Goal: Transaction & Acquisition: Purchase product/service

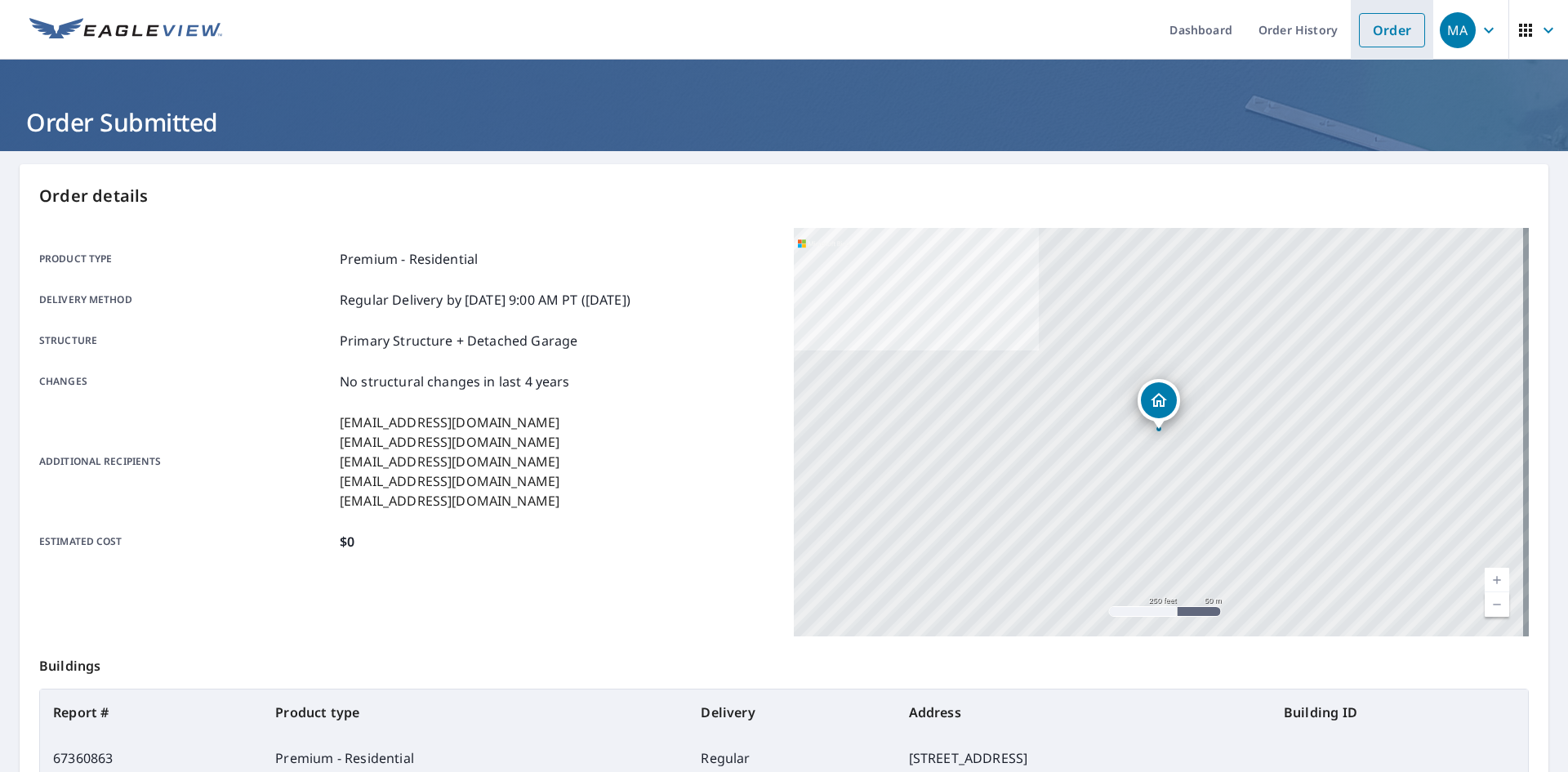
drag, startPoint x: 1385, startPoint y: 39, endPoint x: 879, endPoint y: 57, distance: 506.3
click at [1383, 38] on link "Order" at bounding box center [1392, 30] width 66 height 35
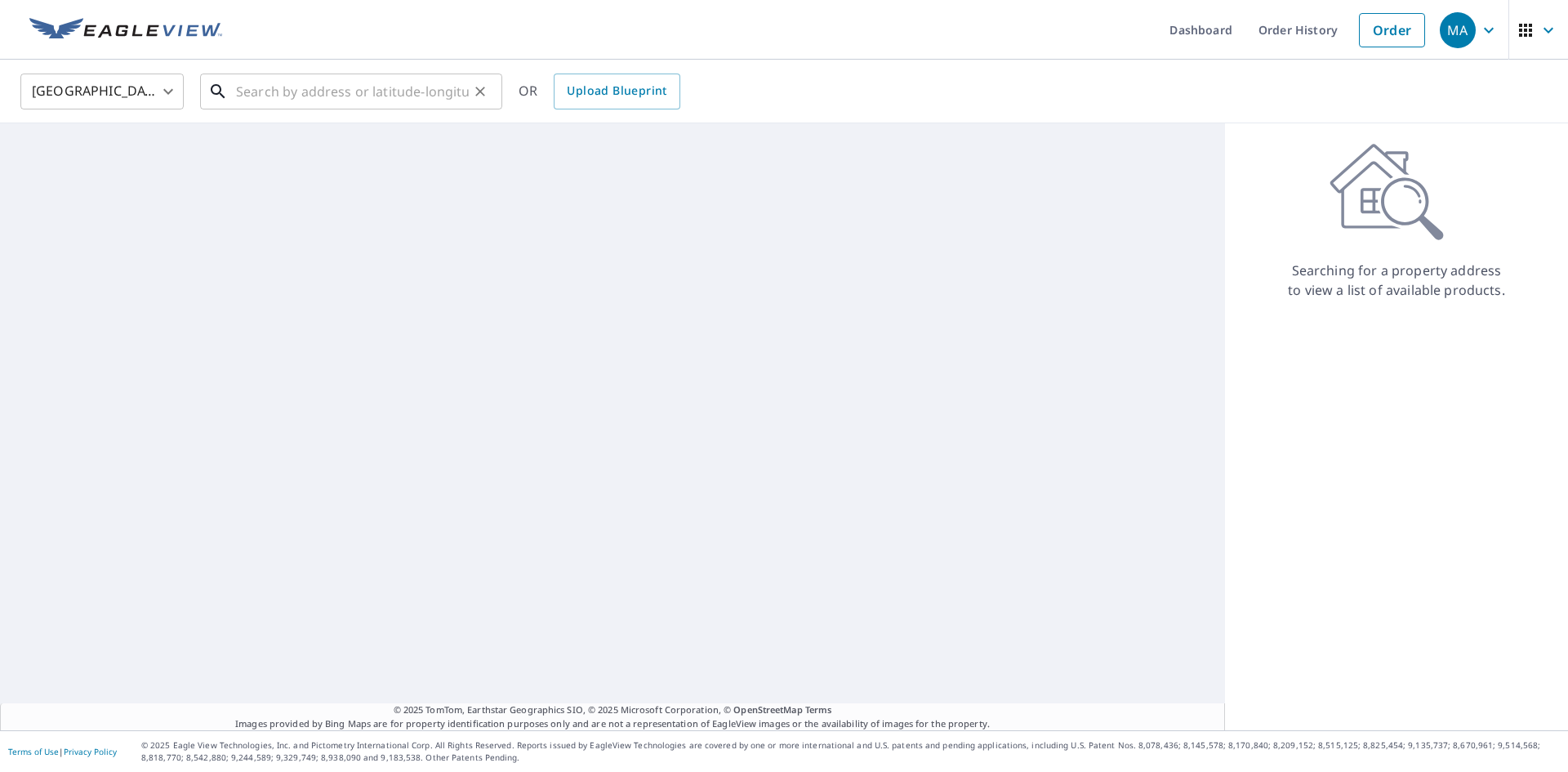
click at [317, 94] on input "text" at bounding box center [352, 91] width 233 height 46
paste input "[STREET_ADDRESS]"
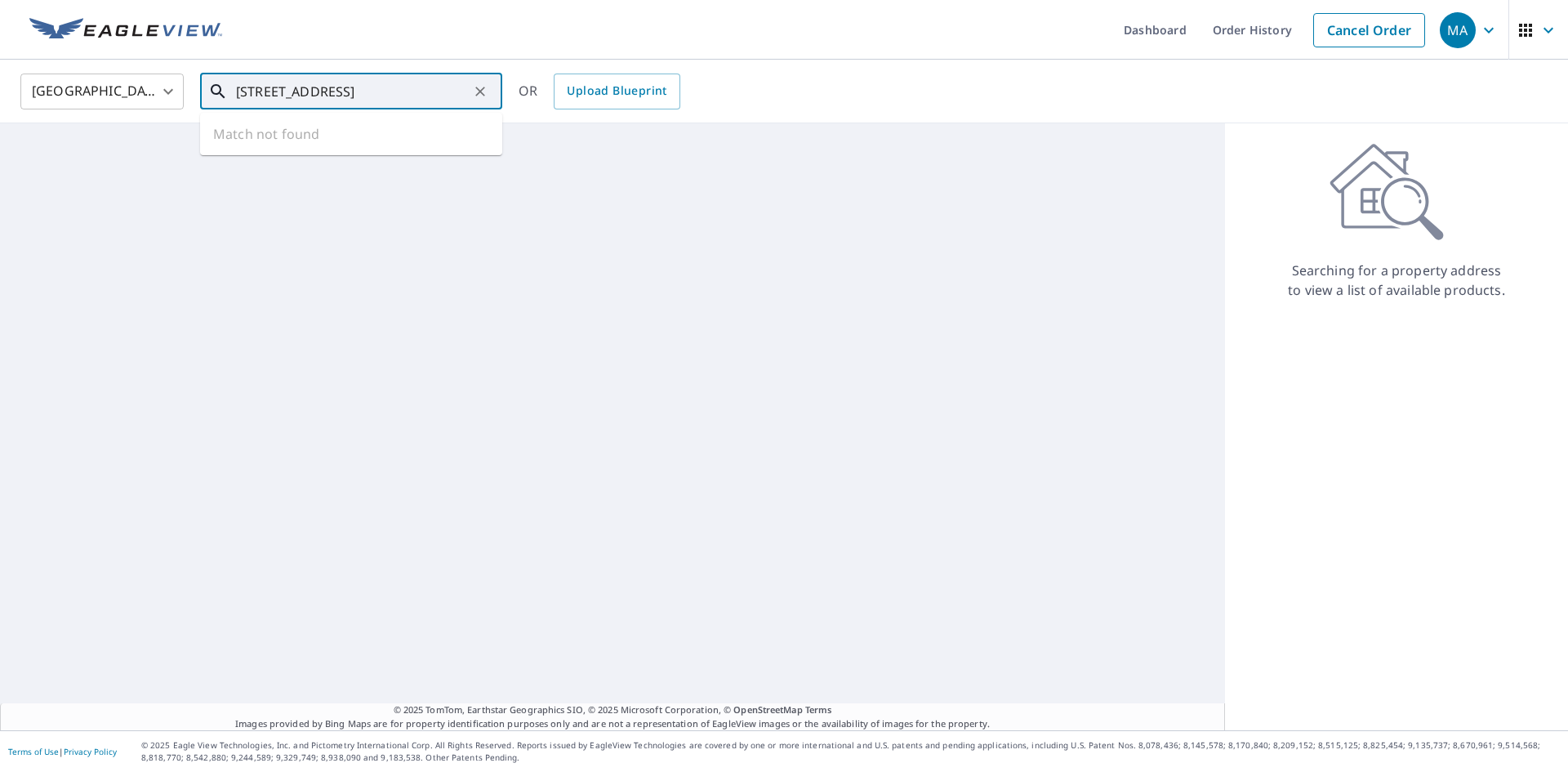
scroll to position [0, 56]
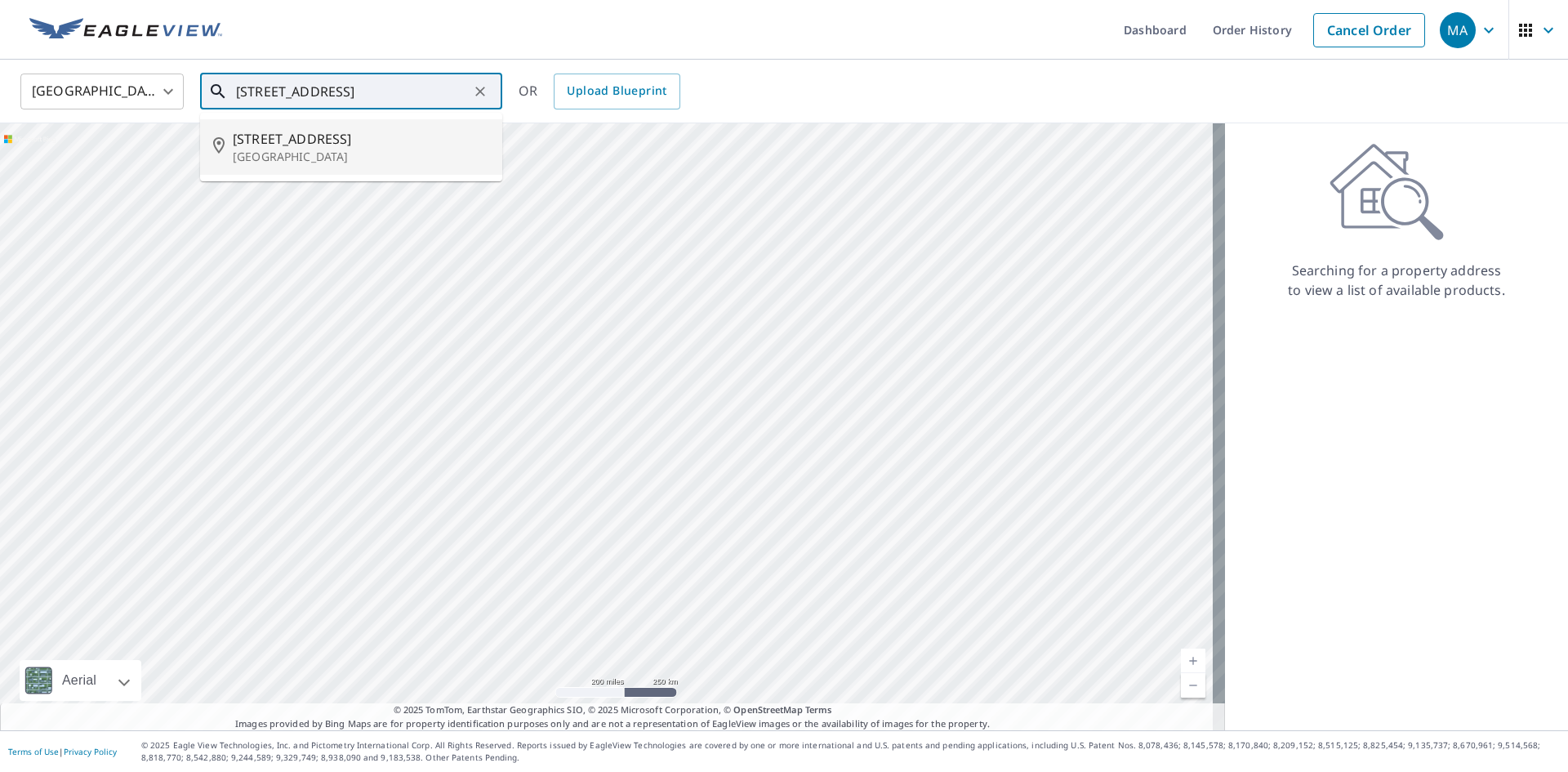
click at [324, 152] on p "[GEOGRAPHIC_DATA]" at bounding box center [360, 156] width 256 height 16
type input "[STREET_ADDRESS]"
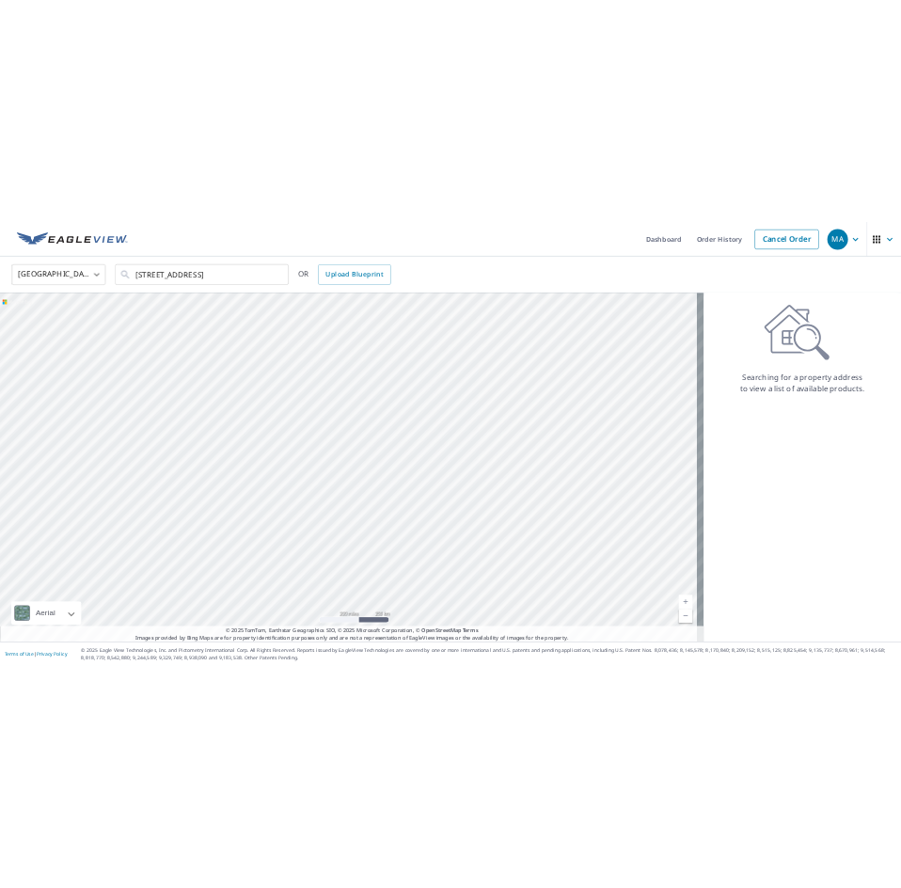
scroll to position [0, 0]
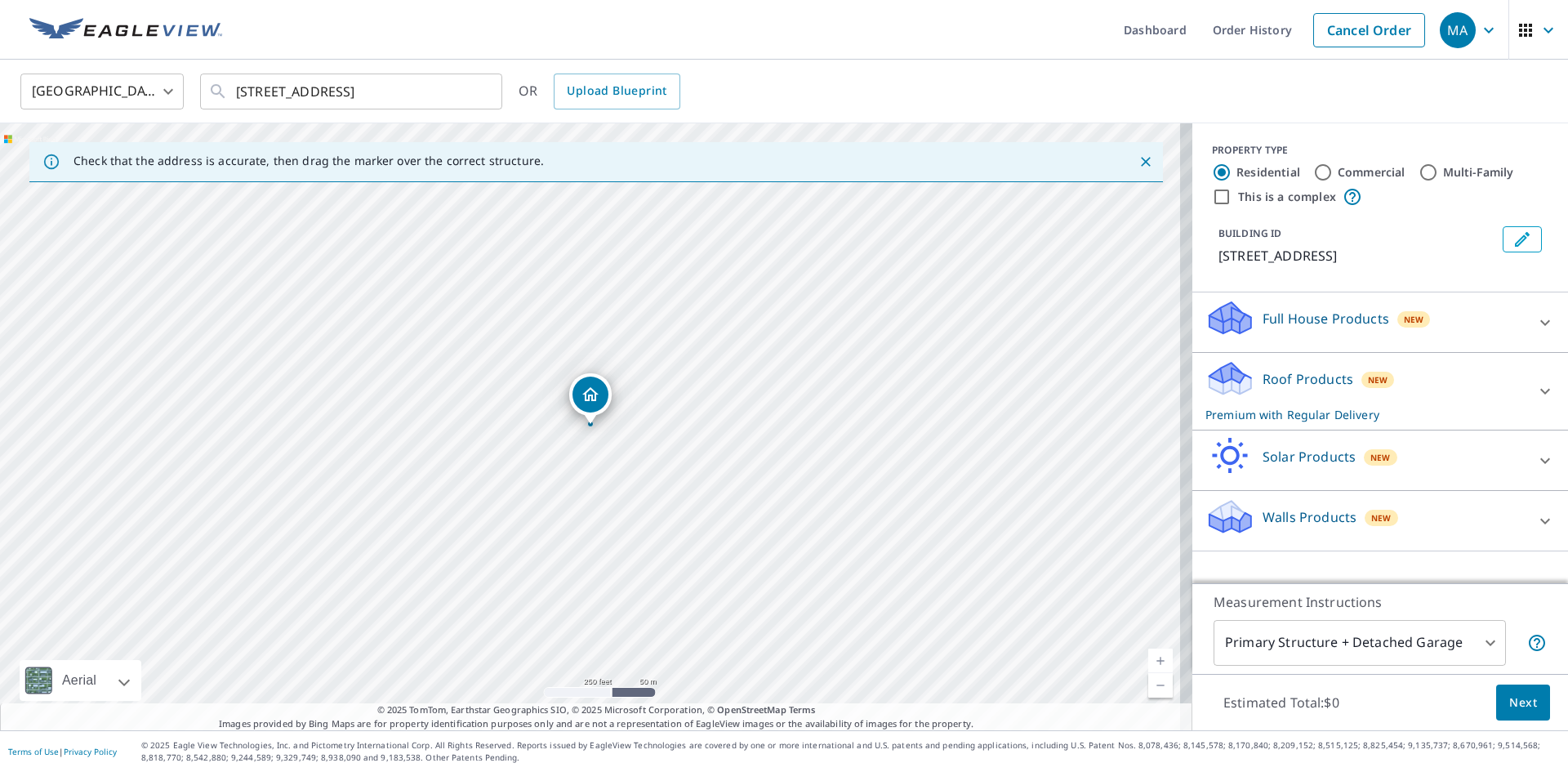
click at [1288, 389] on p "Roof Products" at bounding box center [1308, 379] width 90 height 20
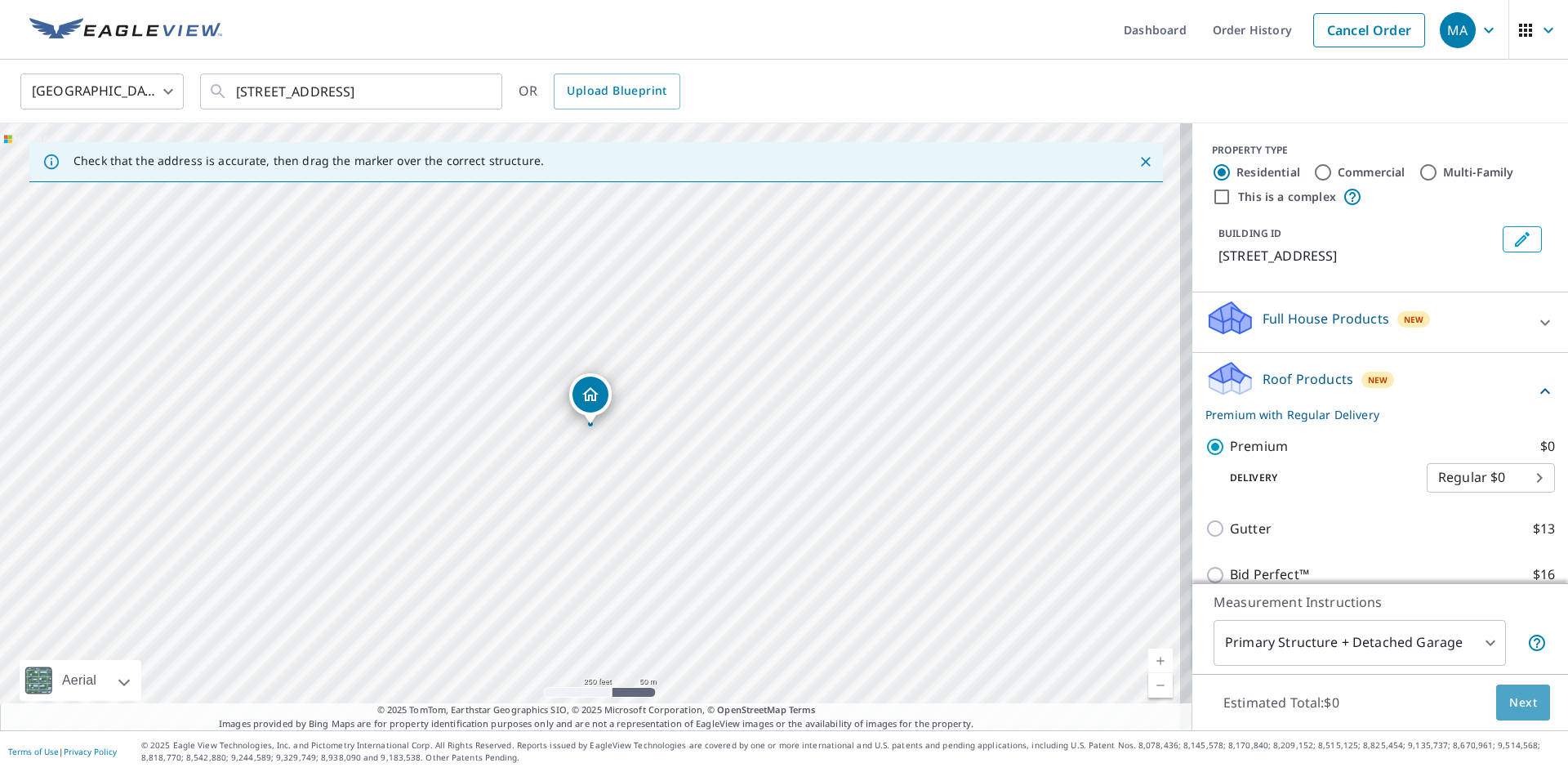
click at [1509, 697] on span "Next" at bounding box center [1523, 703] width 28 height 21
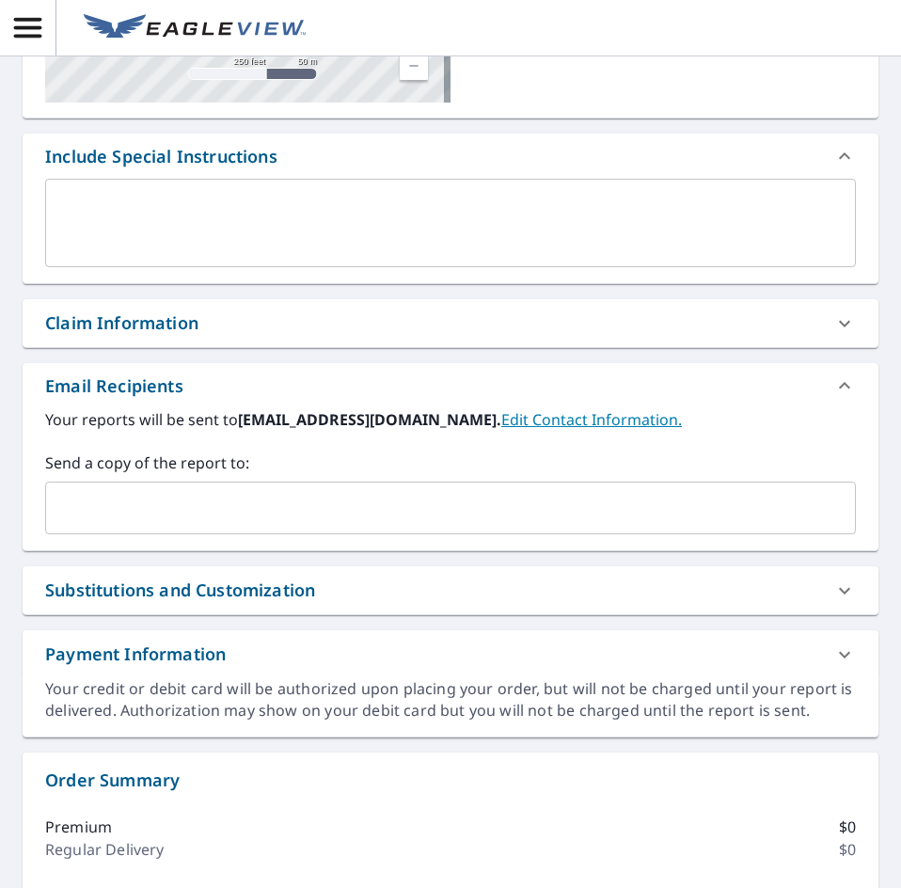
scroll to position [376, 0]
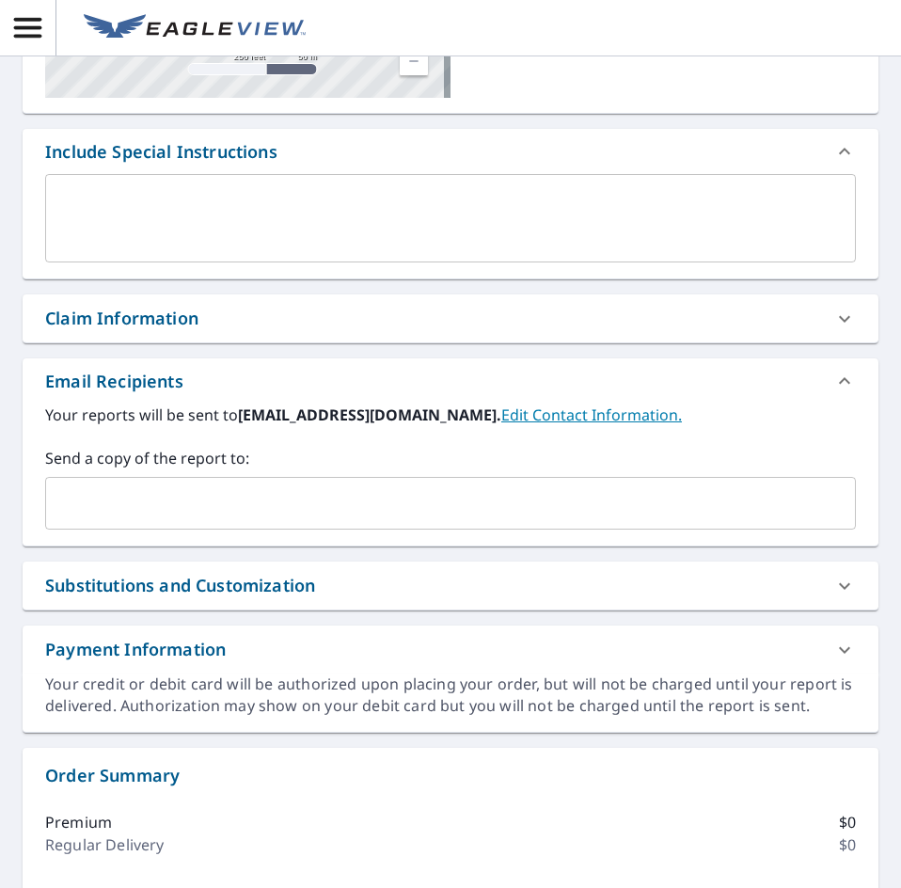
click at [140, 505] on input "text" at bounding box center [437, 503] width 766 height 36
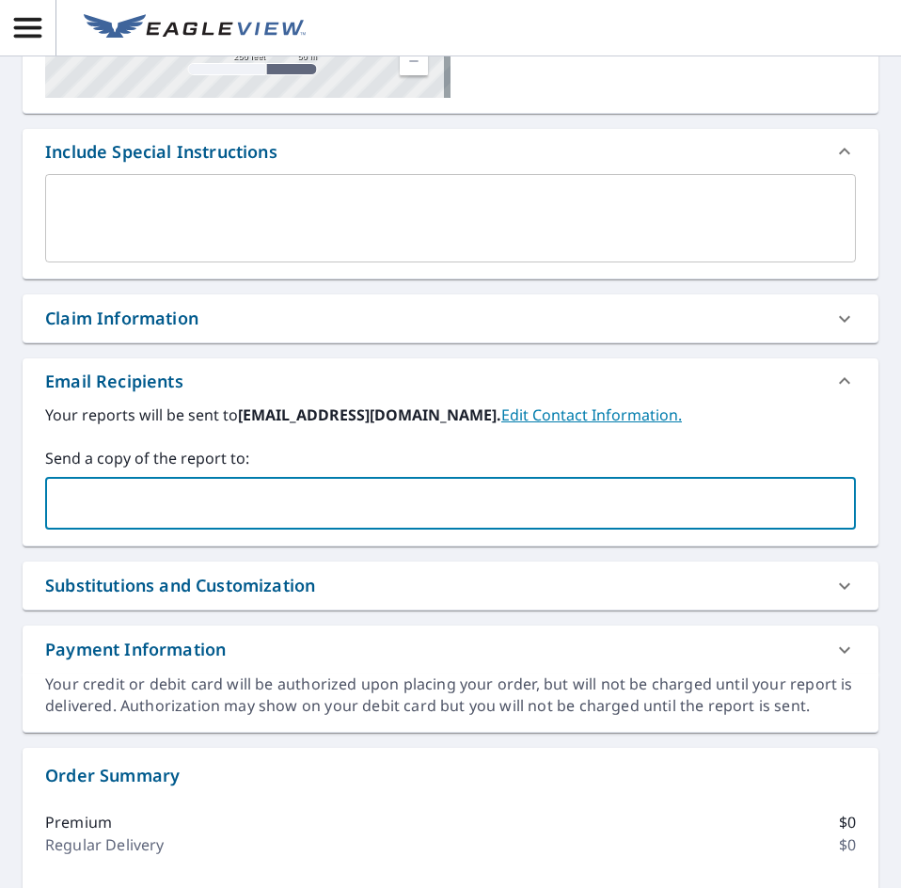
paste input "[EMAIL_ADDRESS][DOMAIN_NAME]"
type input "[EMAIL_ADDRESS][DOMAIN_NAME]"
checkbox input "true"
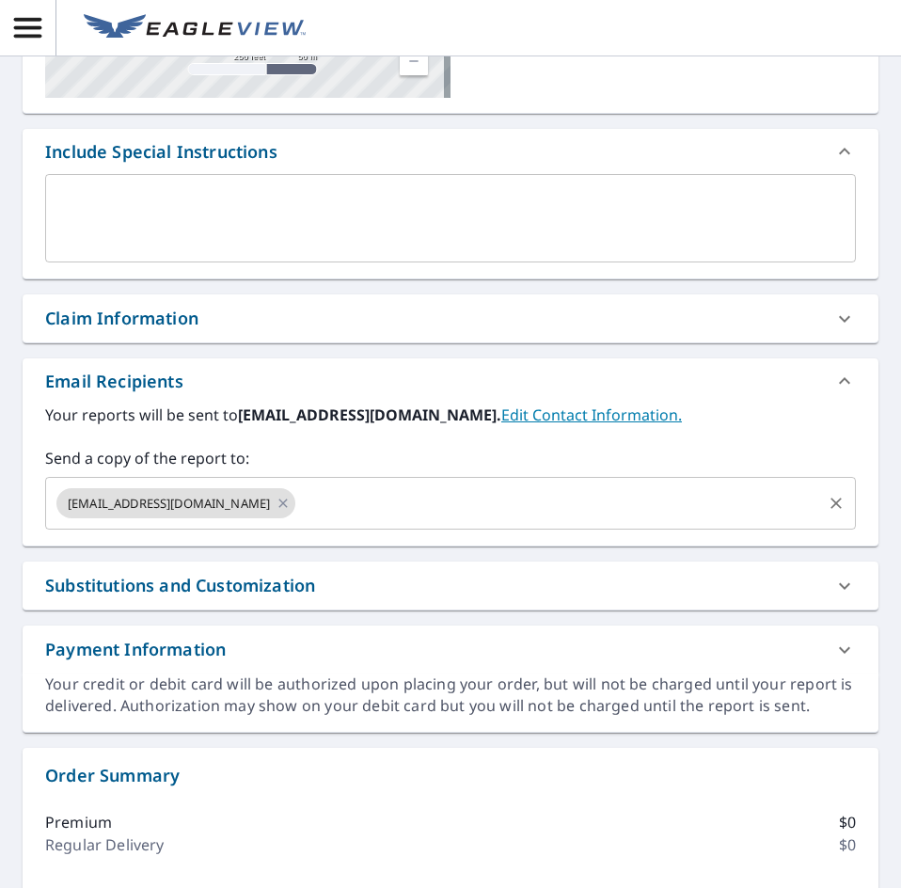
click at [342, 504] on input "text" at bounding box center [558, 503] width 521 height 36
paste input "[EMAIL_ADDRESS][DOMAIN_NAME]"
type input "[EMAIL_ADDRESS][DOMAIN_NAME]"
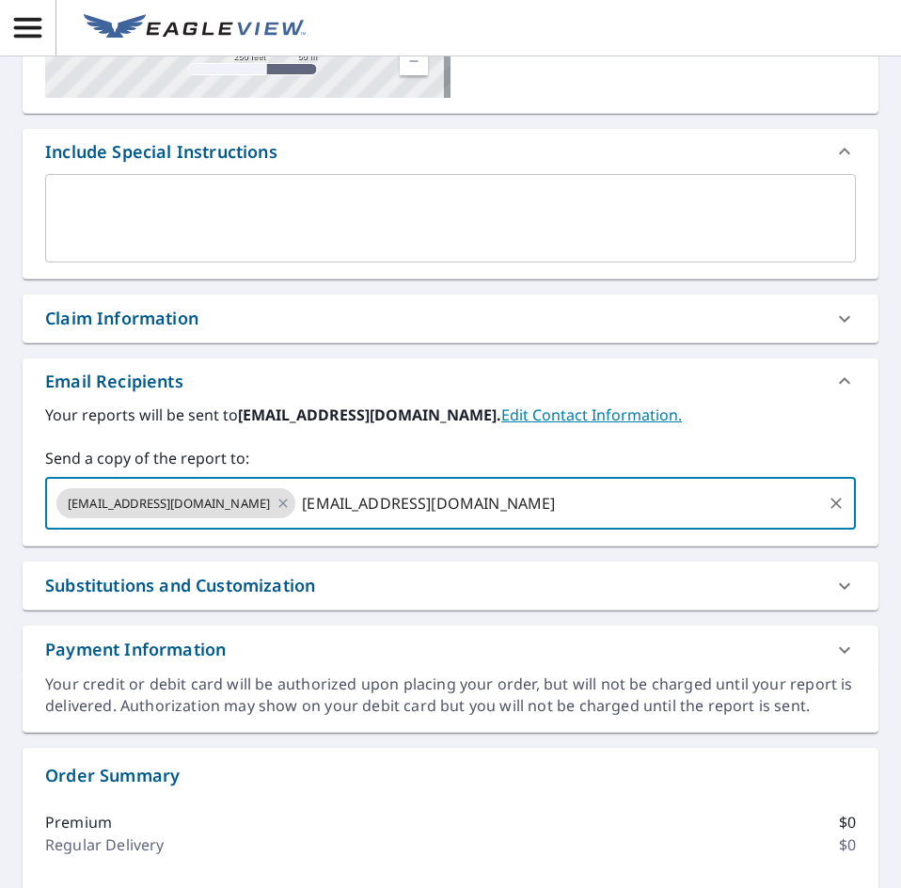
checkbox input "true"
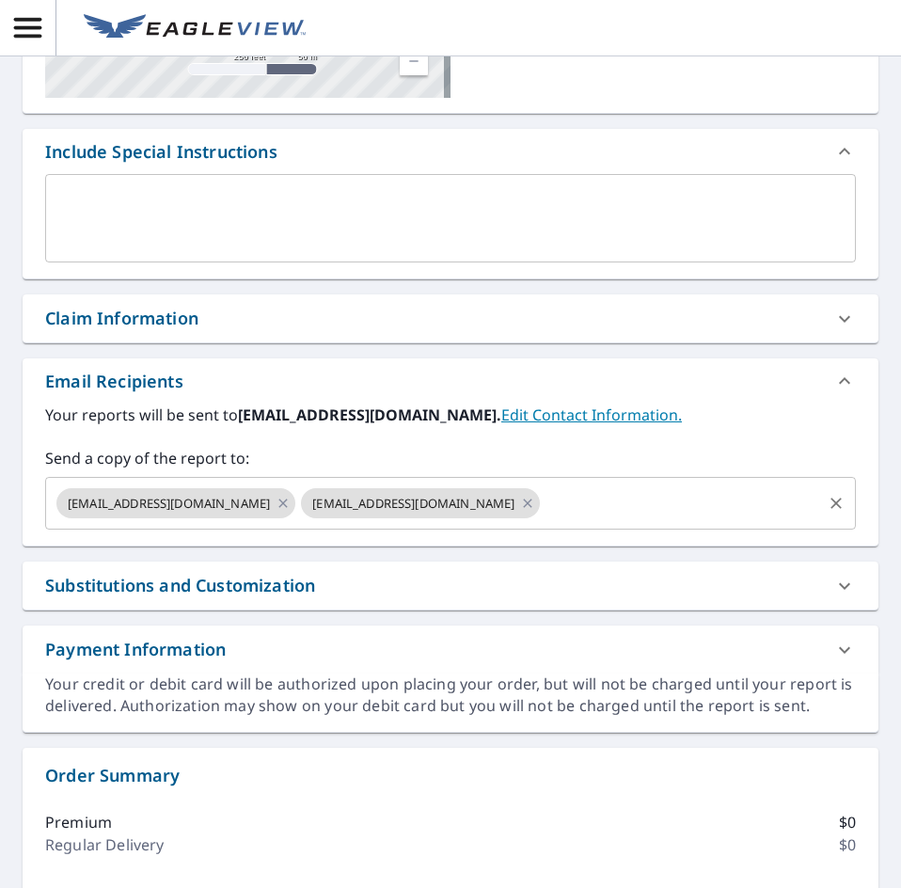
click at [624, 502] on input "text" at bounding box center [681, 503] width 277 height 36
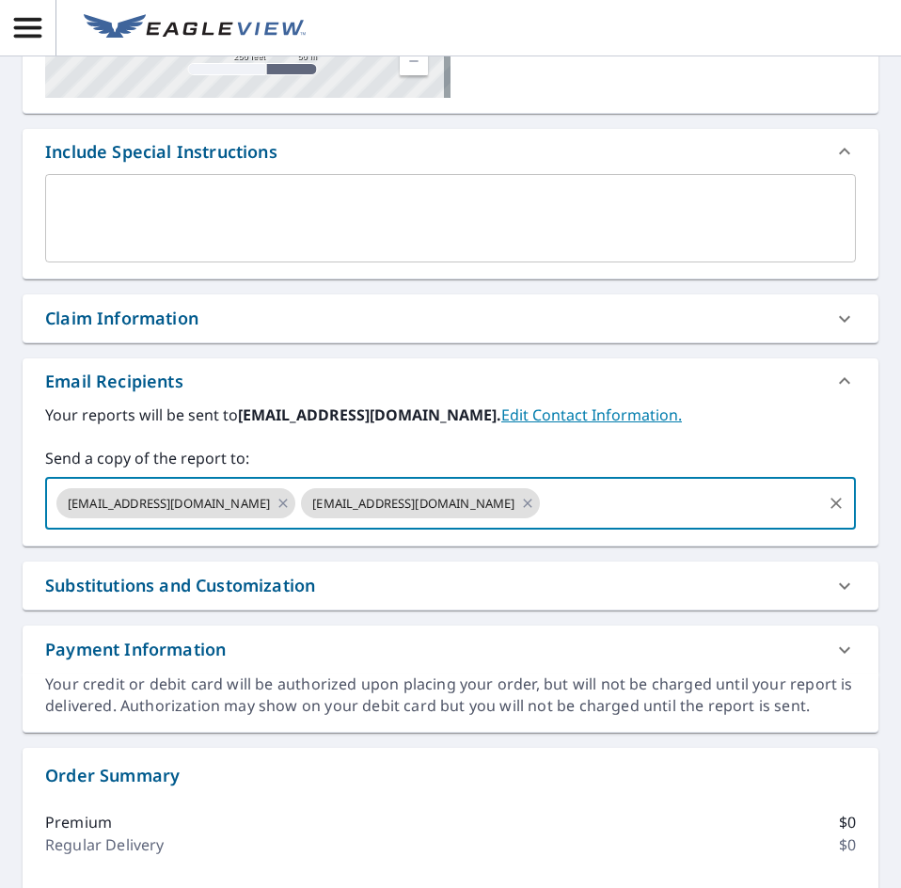
paste input "[EMAIL_ADDRESS][DOMAIN_NAME]"
type input "[EMAIL_ADDRESS][DOMAIN_NAME]"
checkbox input "true"
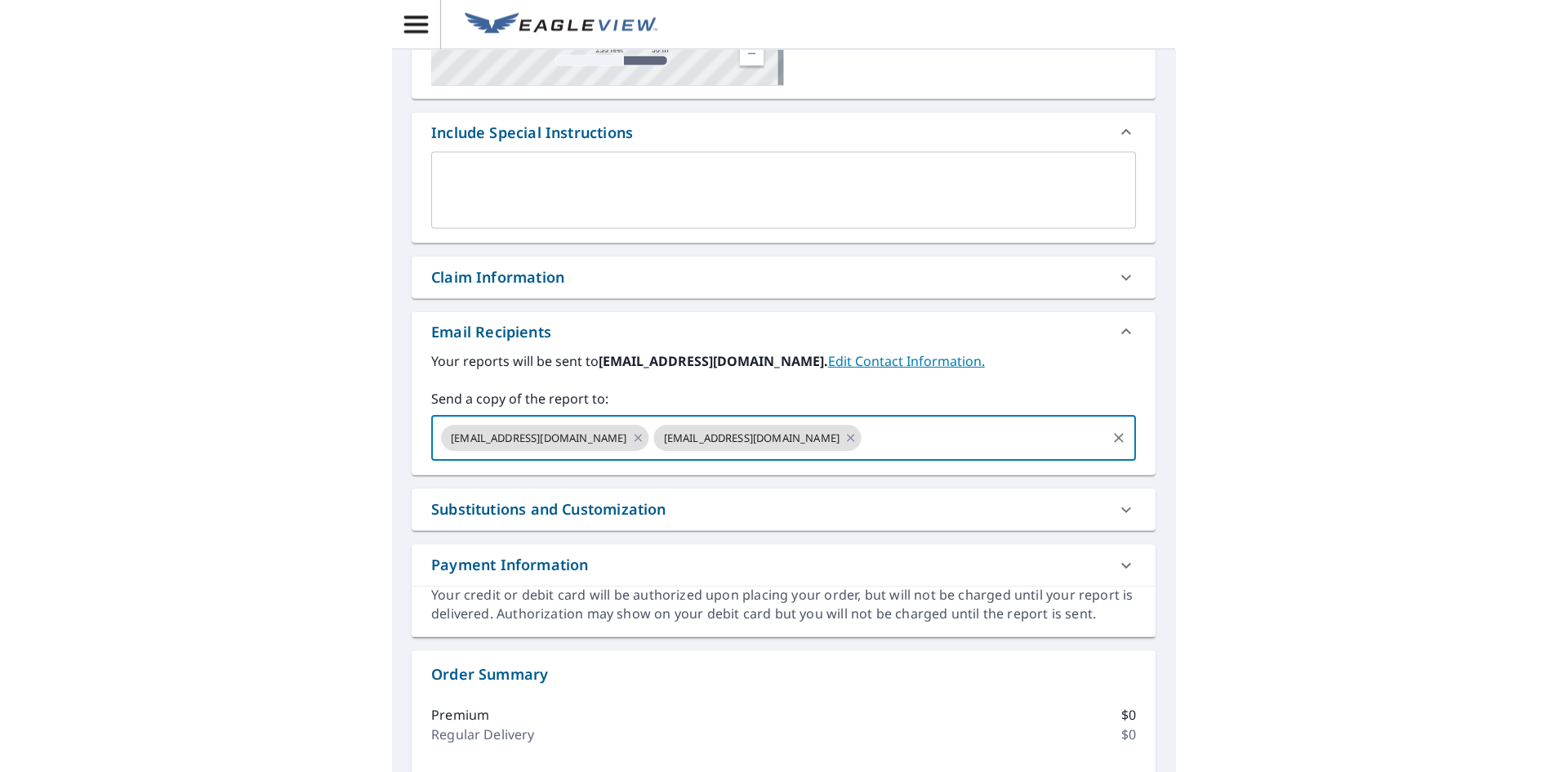
scroll to position [0, 0]
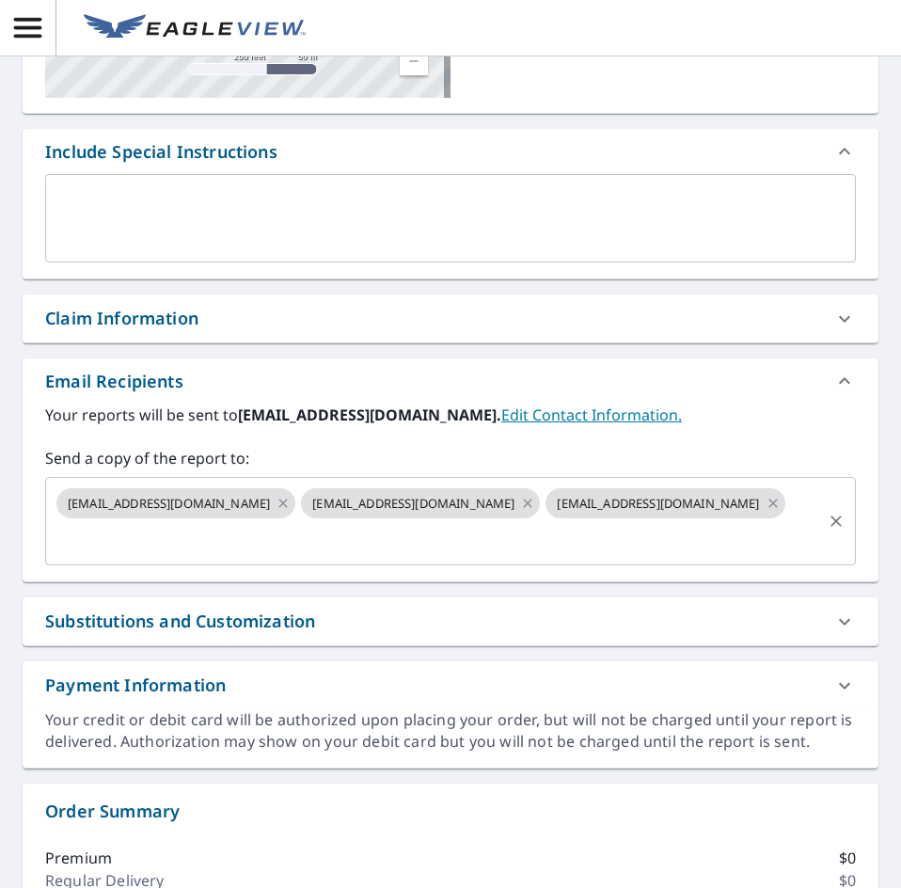
click at [485, 546] on input "text" at bounding box center [437, 539] width 766 height 36
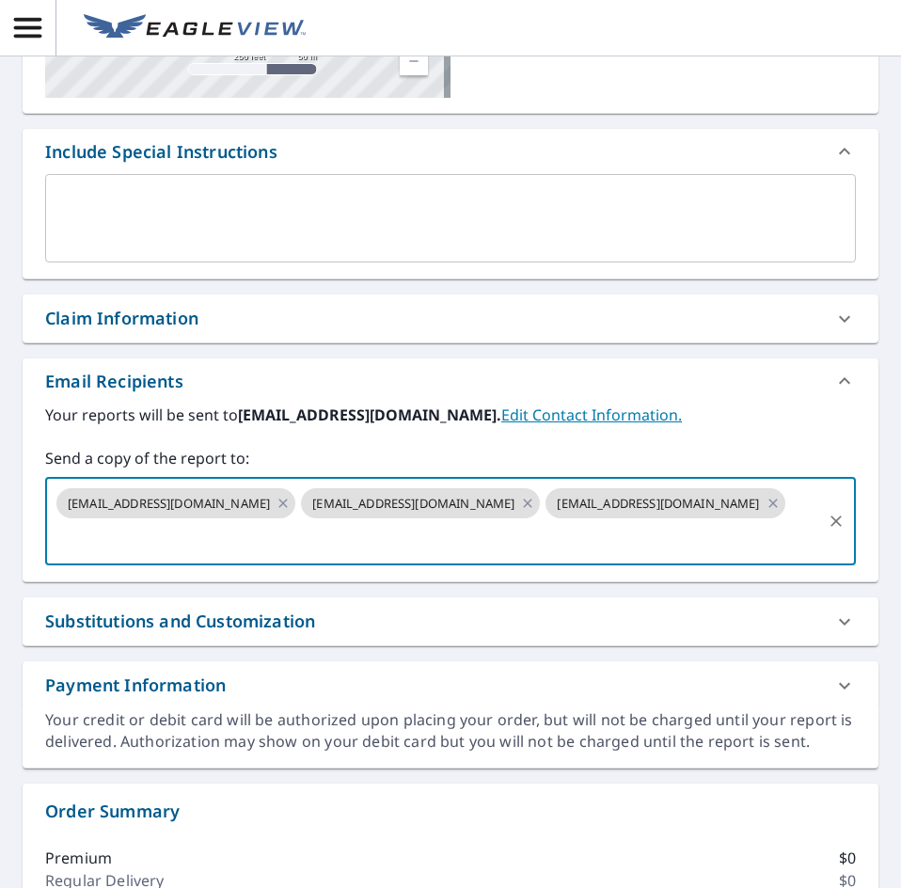
paste input "[EMAIL_ADDRESS][DOMAIN_NAME]"
type input "[EMAIL_ADDRESS][DOMAIN_NAME]"
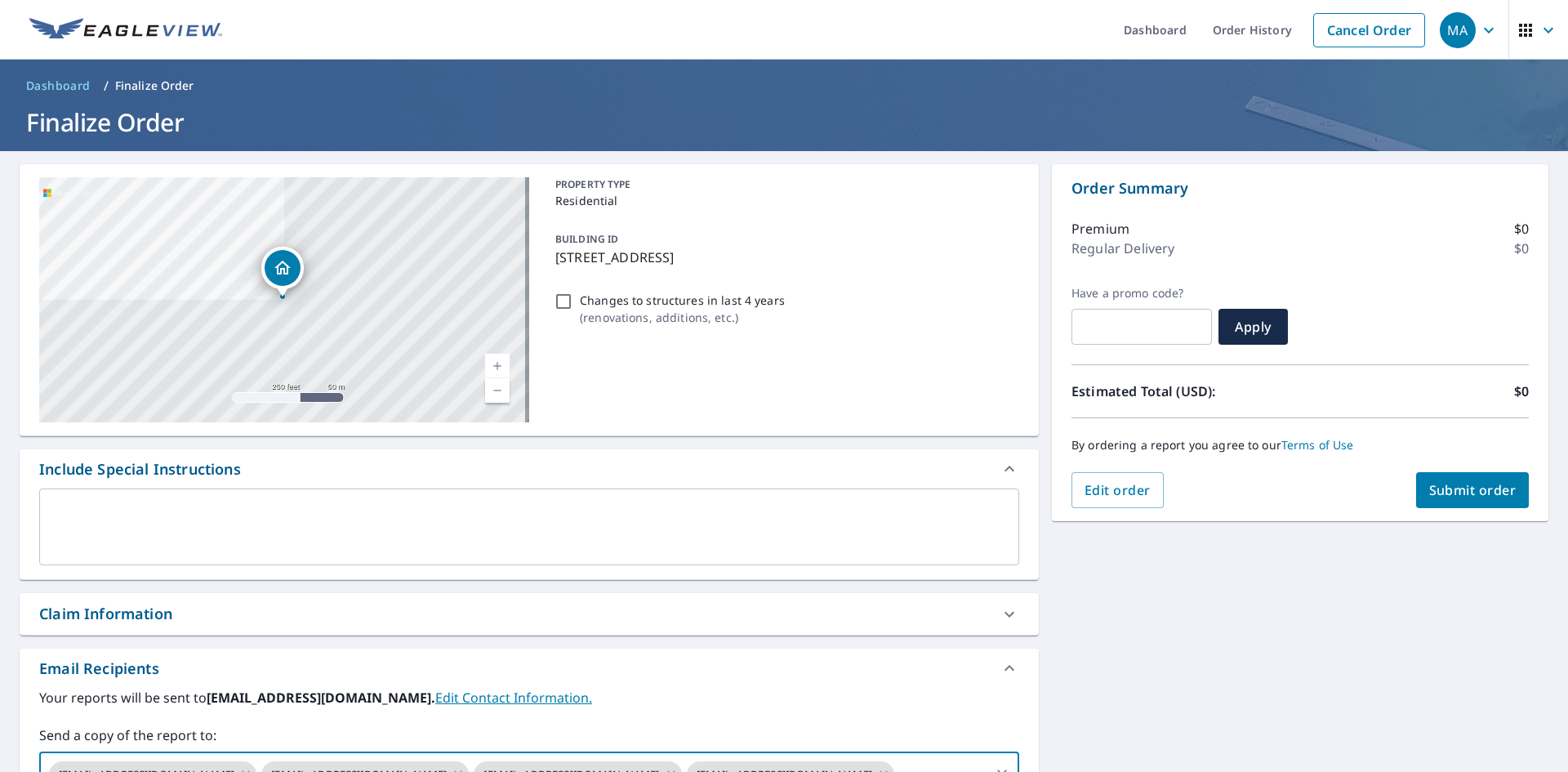
click at [1469, 492] on span "Submit order" at bounding box center [1472, 490] width 88 height 18
checkbox input "true"
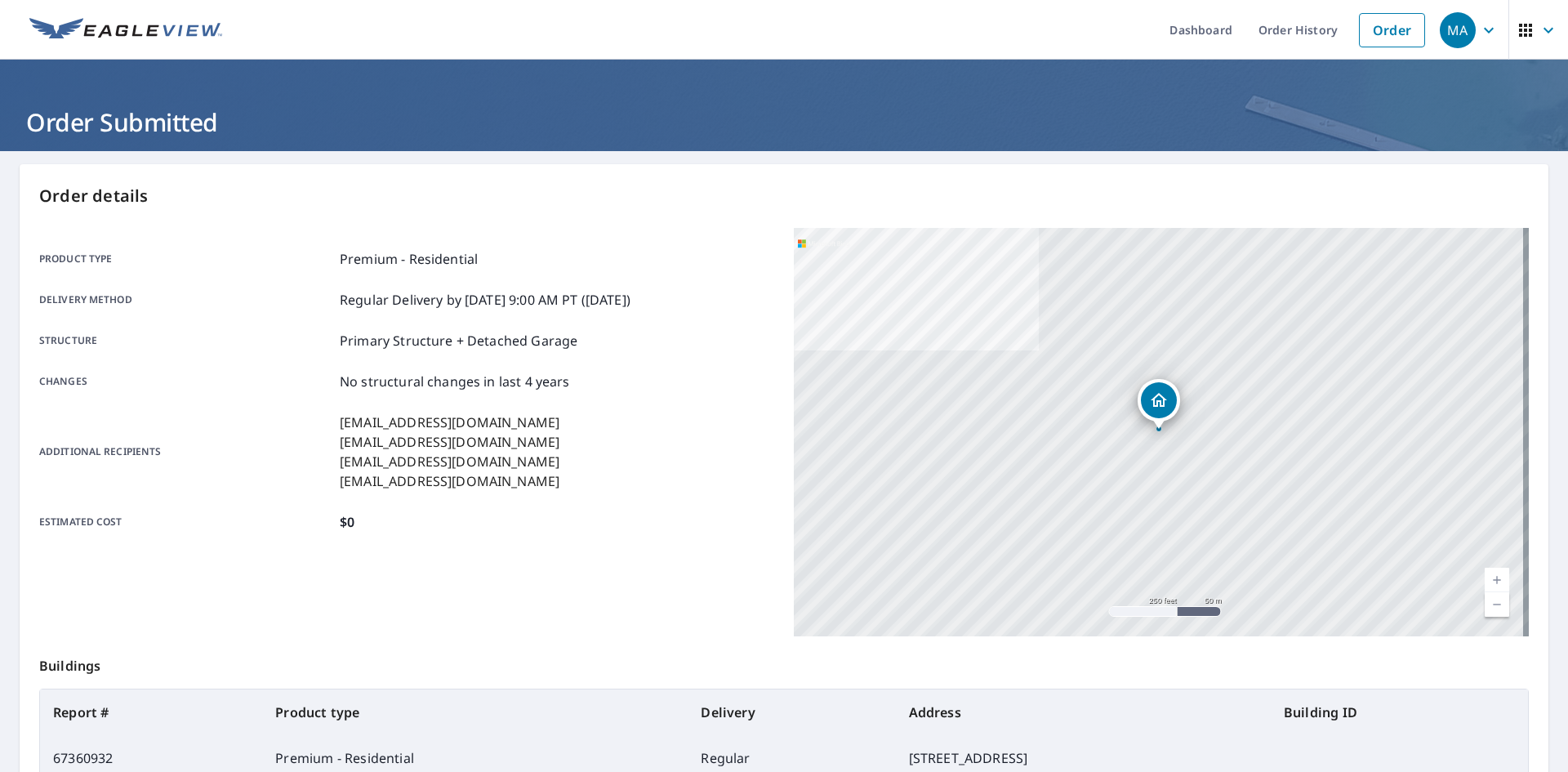
drag, startPoint x: 1375, startPoint y: 35, endPoint x: 1031, endPoint y: 39, distance: 344.0
click at [1375, 35] on link "Order" at bounding box center [1392, 30] width 66 height 35
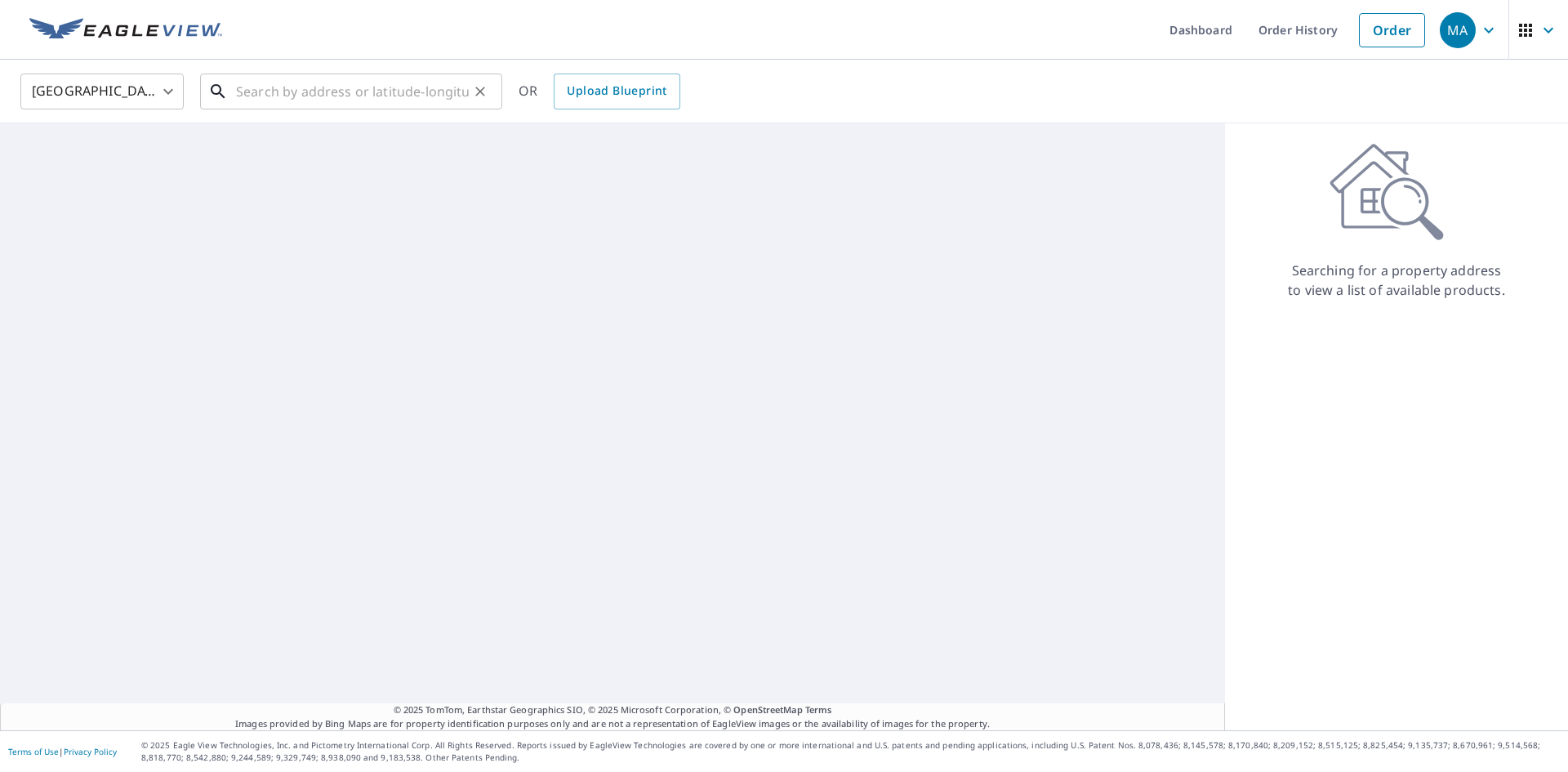
click at [435, 89] on input "text" at bounding box center [352, 91] width 233 height 46
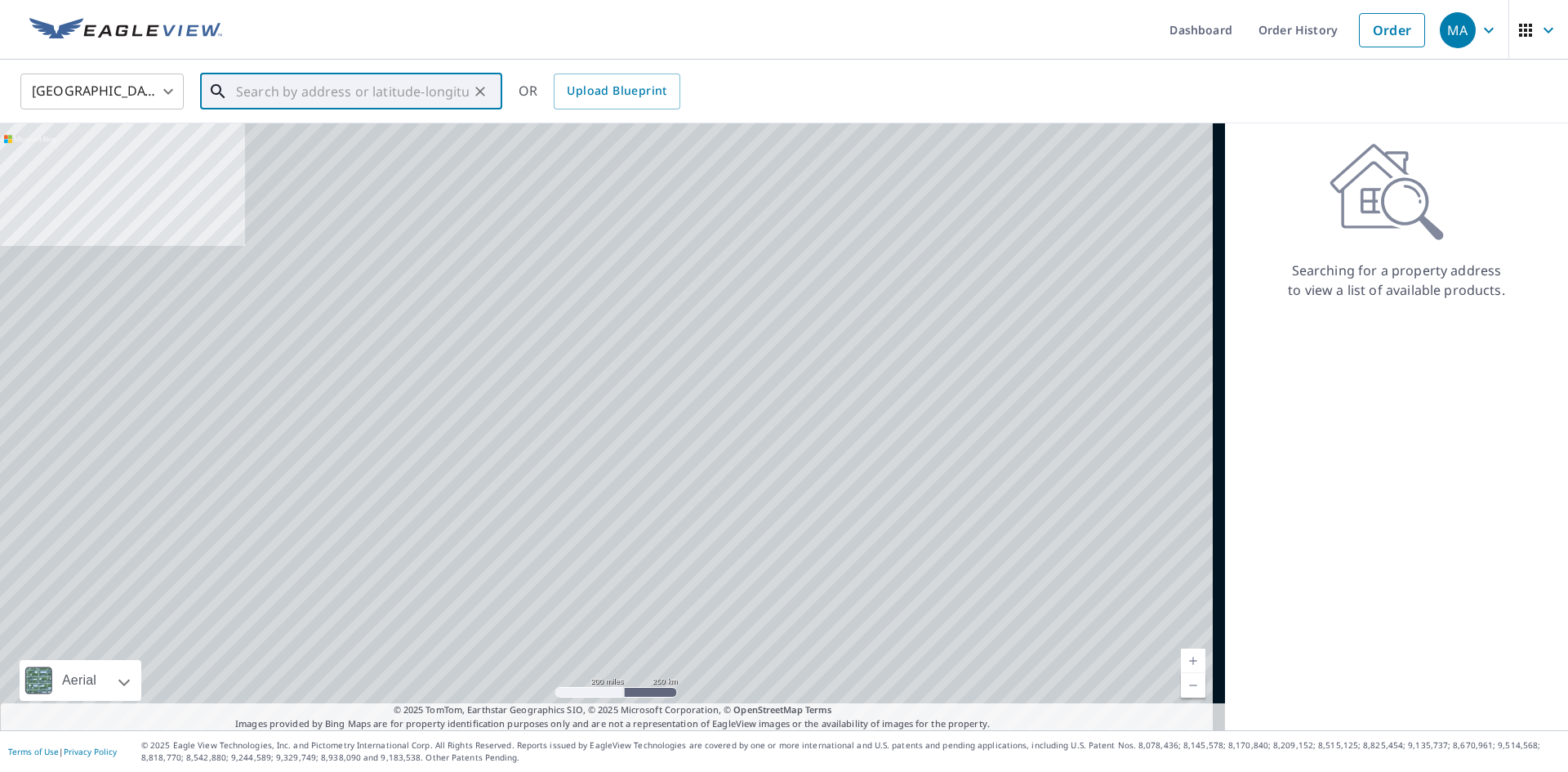
paste input "[STREET_ADDRESS][PERSON_NAME]"
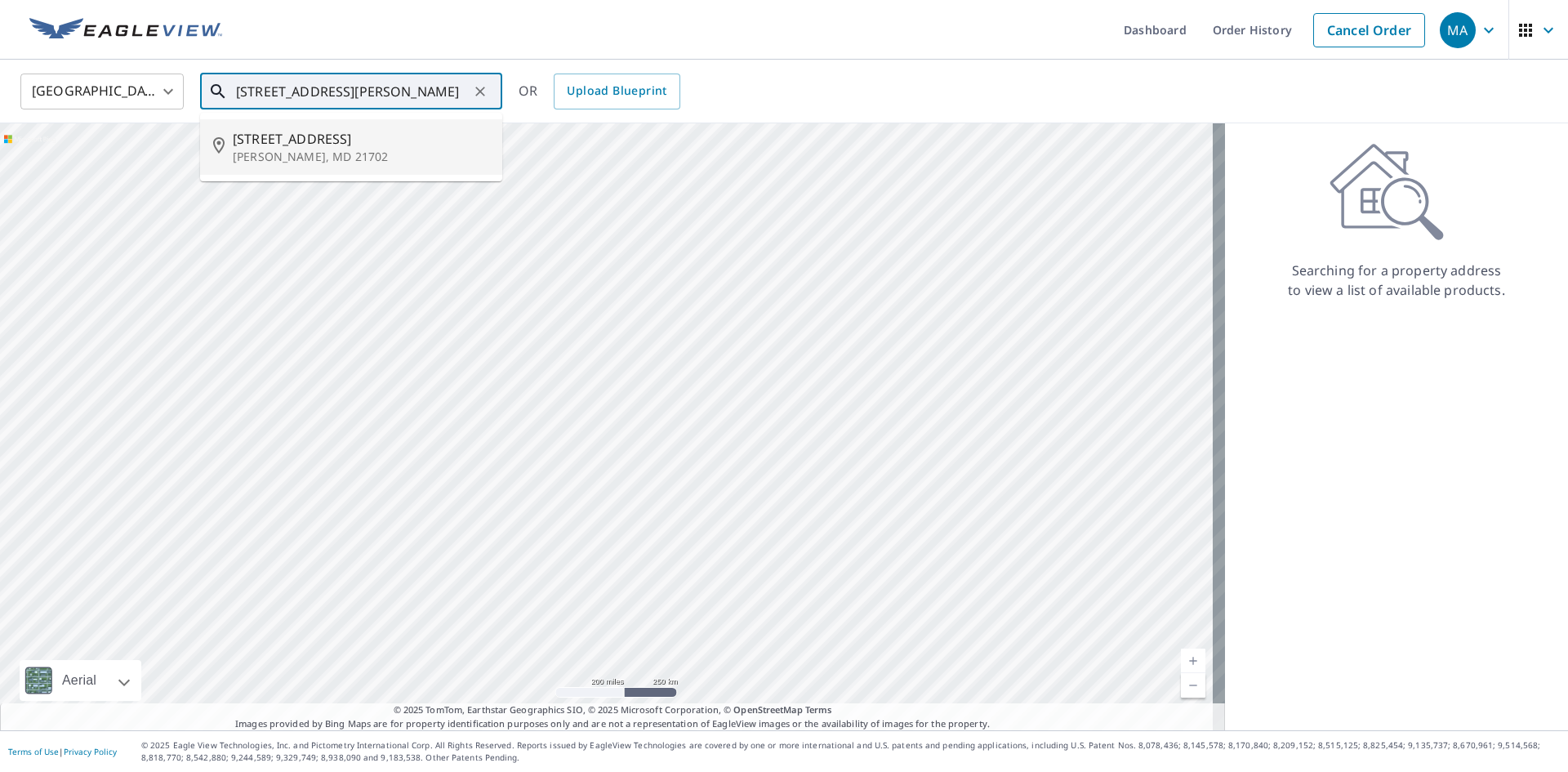
drag, startPoint x: 330, startPoint y: 149, endPoint x: 491, endPoint y: 54, distance: 186.9
click at [331, 149] on p "[PERSON_NAME], MD 21702" at bounding box center [360, 156] width 256 height 16
type input "[STREET_ADDRESS][PERSON_NAME]"
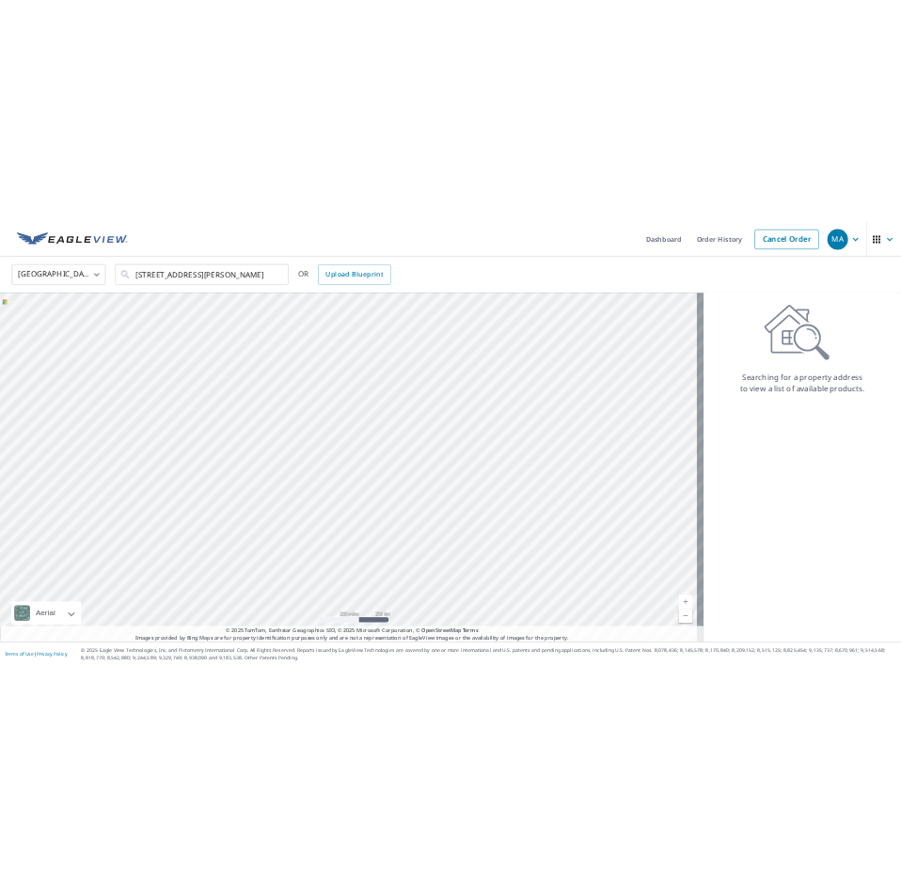
scroll to position [0, 0]
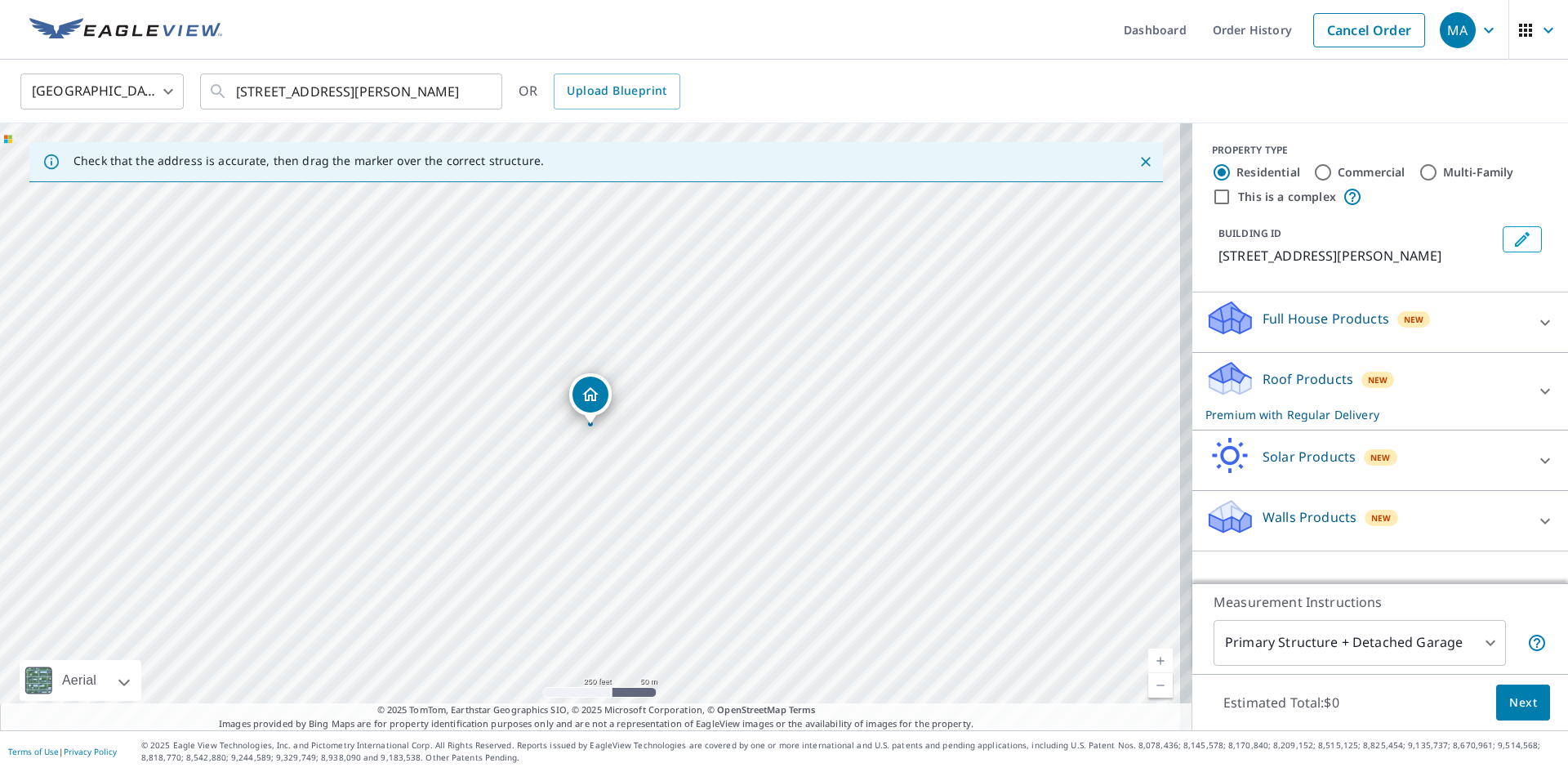
click at [1418, 402] on div "Roof Products New Premium with Regular Delivery" at bounding box center [1365, 391] width 320 height 63
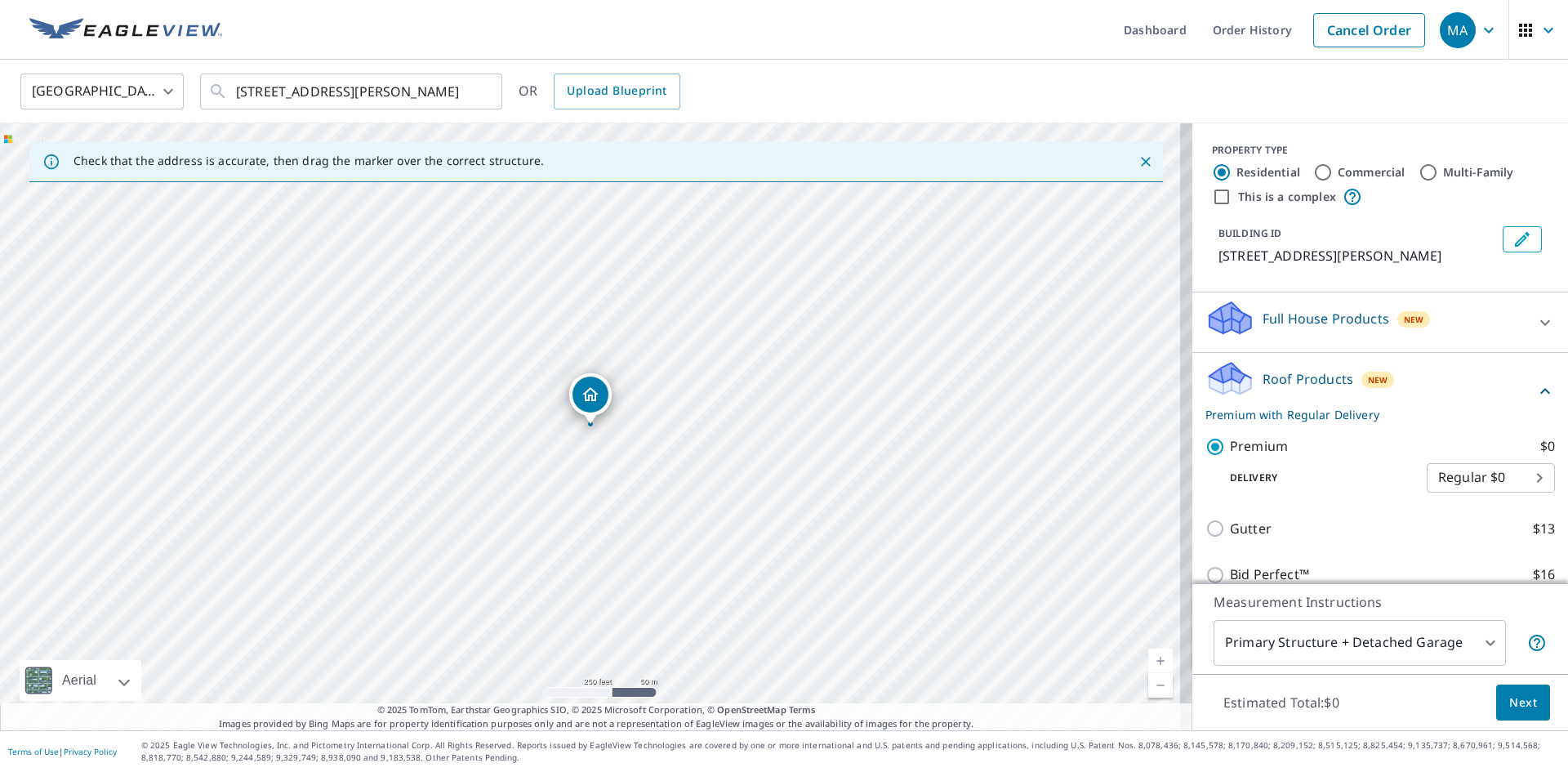
click at [1511, 700] on span "Next" at bounding box center [1523, 703] width 28 height 21
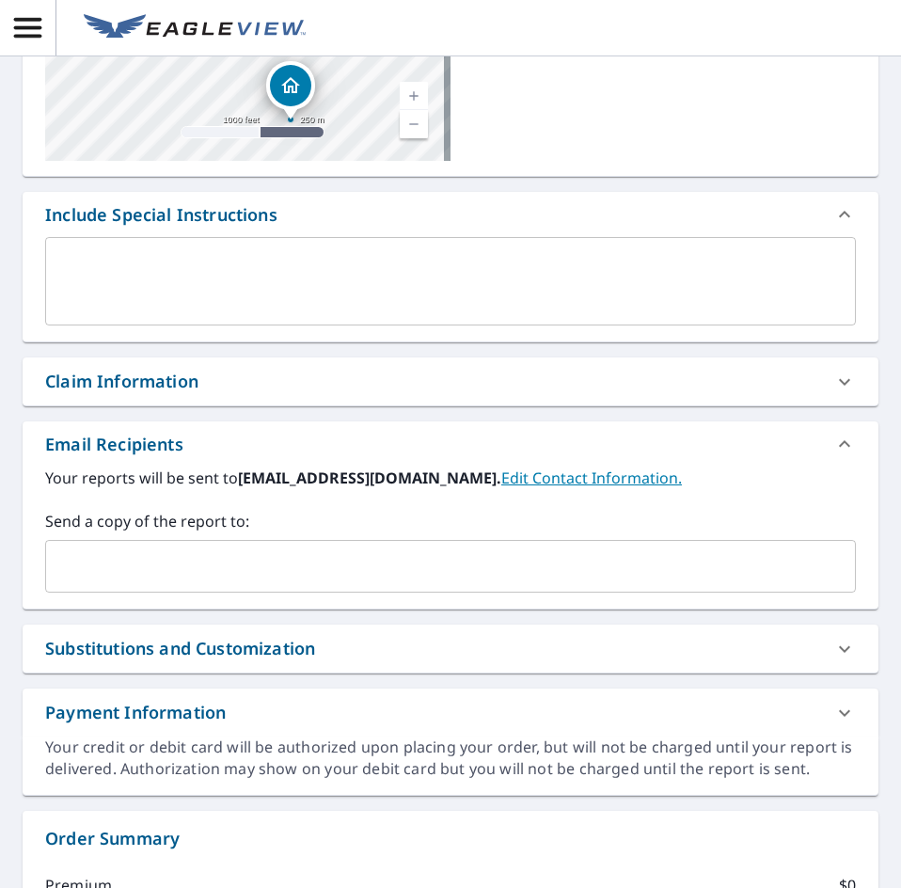
scroll to position [376, 0]
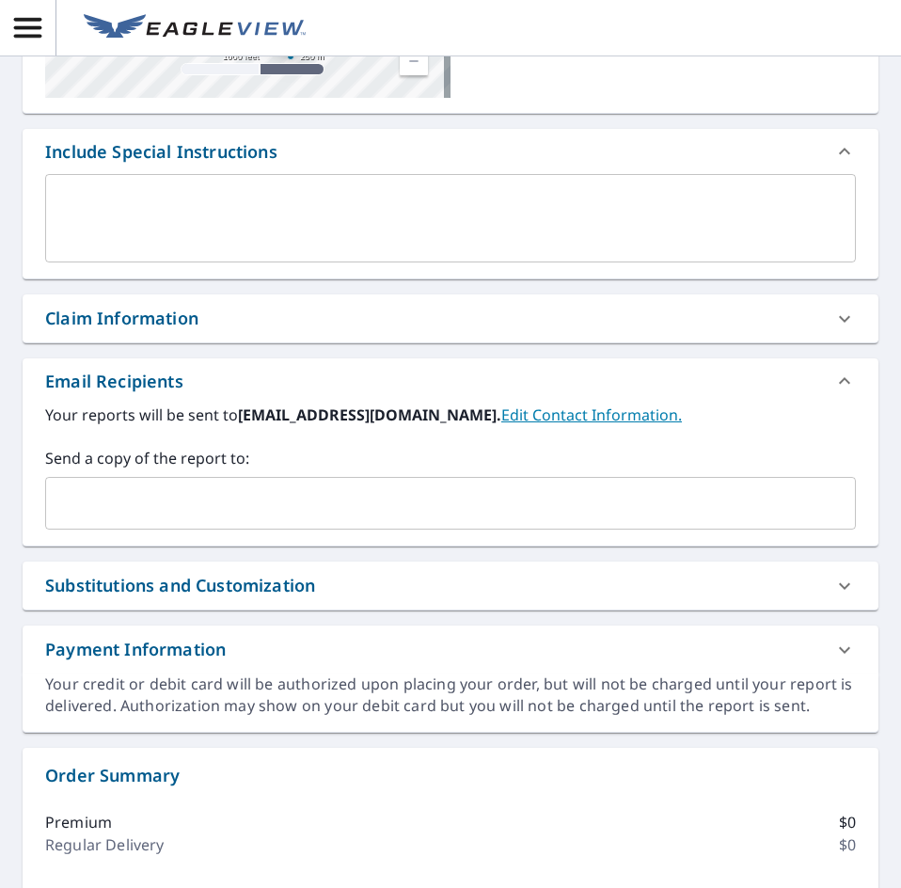
click at [134, 505] on input "text" at bounding box center [437, 503] width 766 height 36
paste input "[EMAIL_ADDRESS][DOMAIN_NAME]"
type input "[EMAIL_ADDRESS][DOMAIN_NAME]"
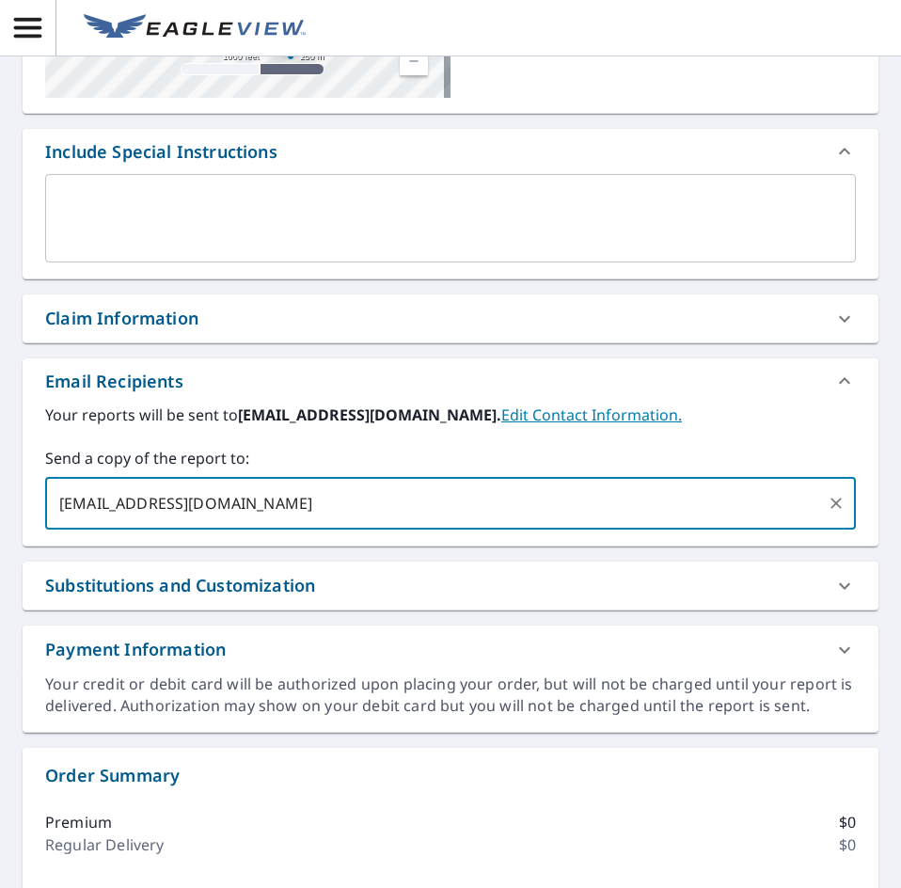
checkbox input "true"
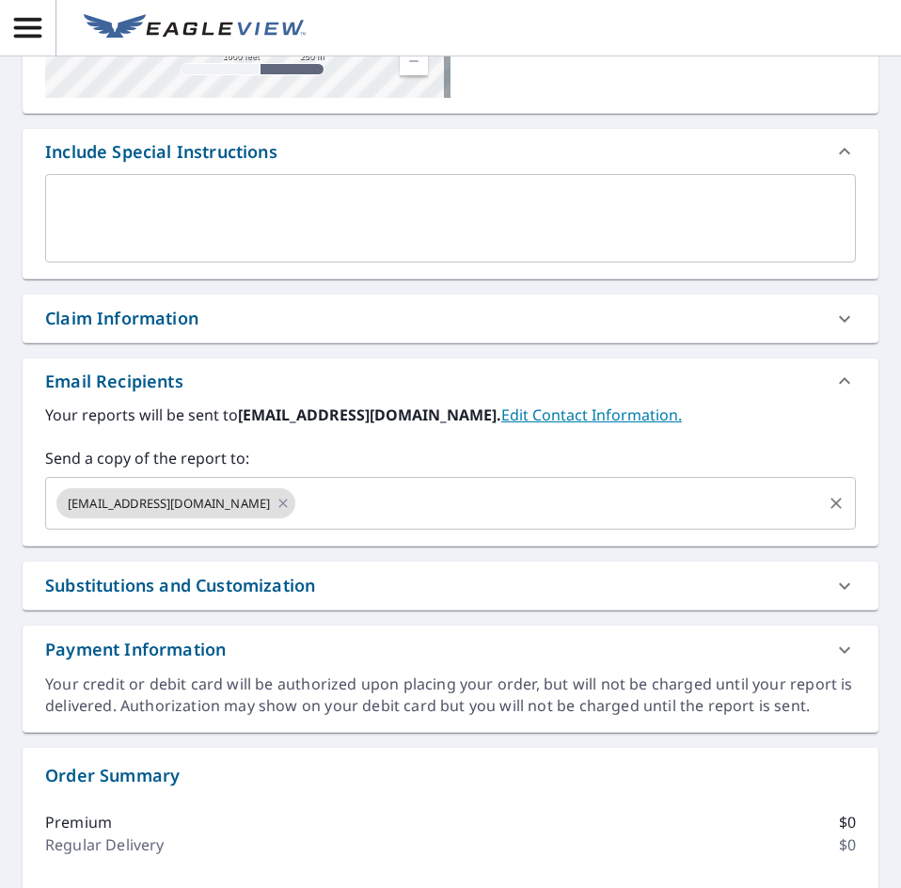
click at [370, 501] on input "text" at bounding box center [558, 503] width 521 height 36
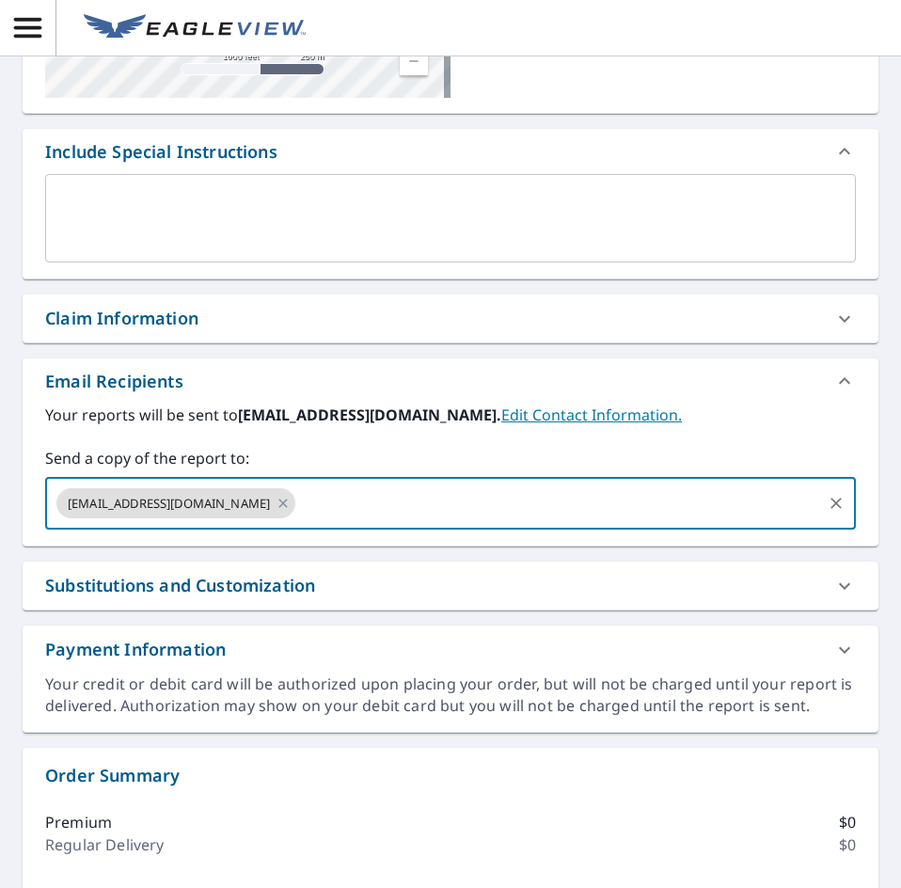
paste input "[EMAIL_ADDRESS][DOMAIN_NAME]"
type input "[EMAIL_ADDRESS][DOMAIN_NAME]"
checkbox input "true"
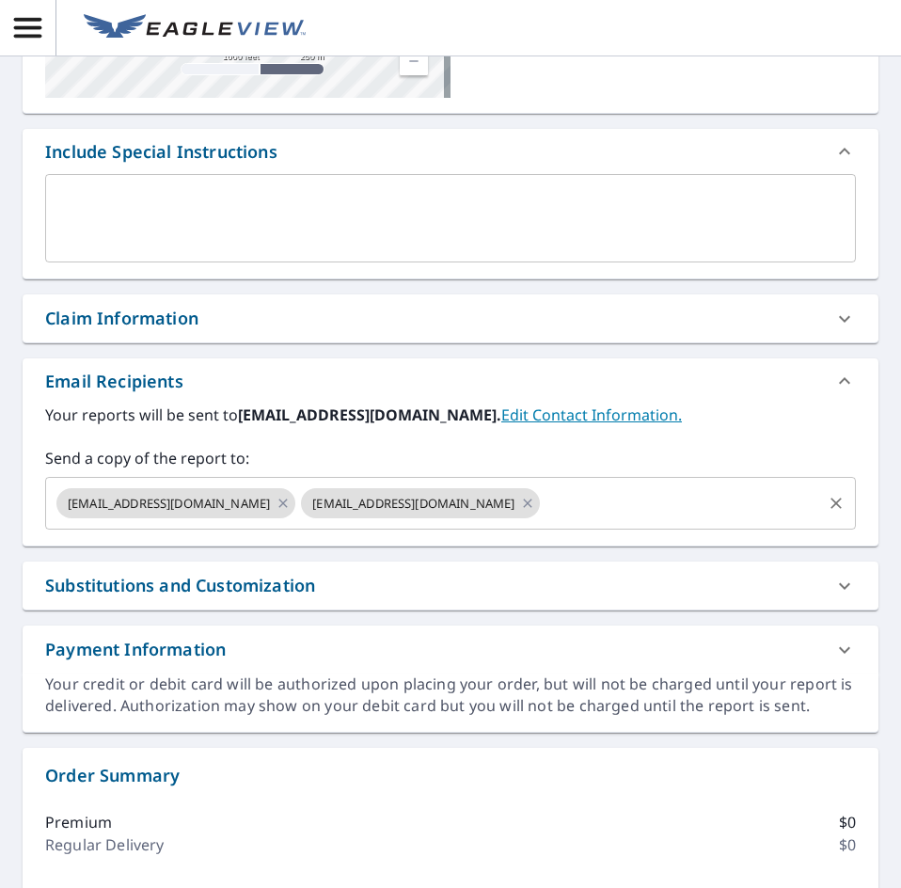
click at [591, 497] on input "text" at bounding box center [681, 503] width 277 height 36
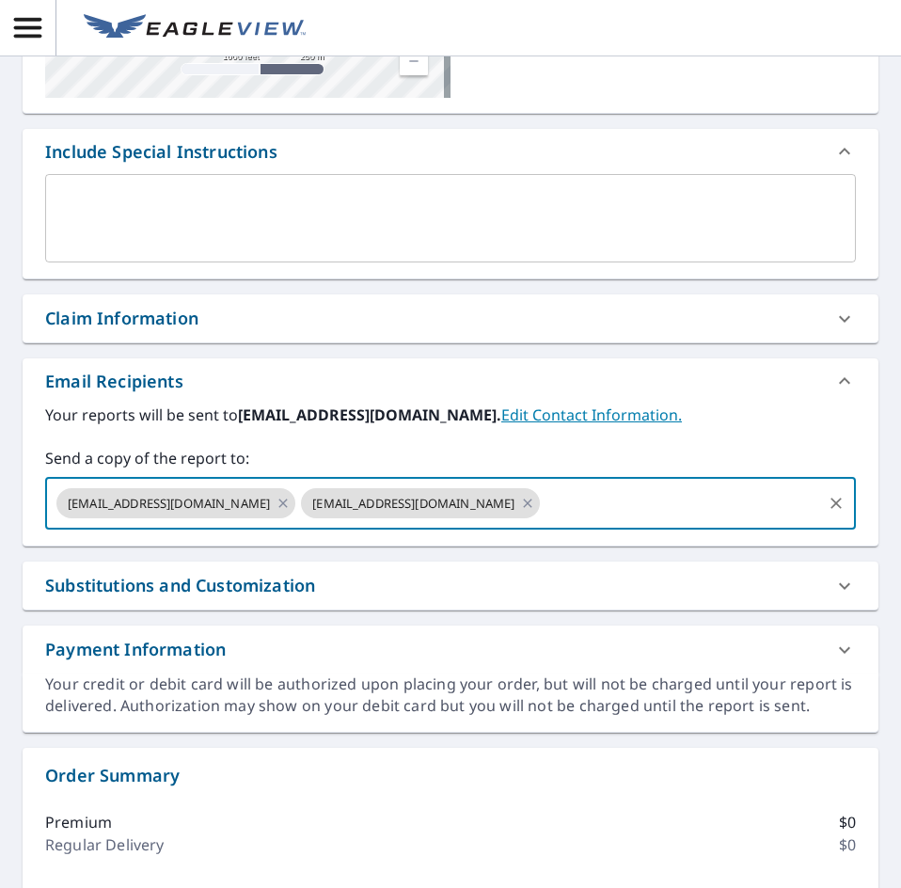
paste input "[EMAIL_ADDRESS][DOMAIN_NAME]"
type input "[EMAIL_ADDRESS][DOMAIN_NAME]"
checkbox input "true"
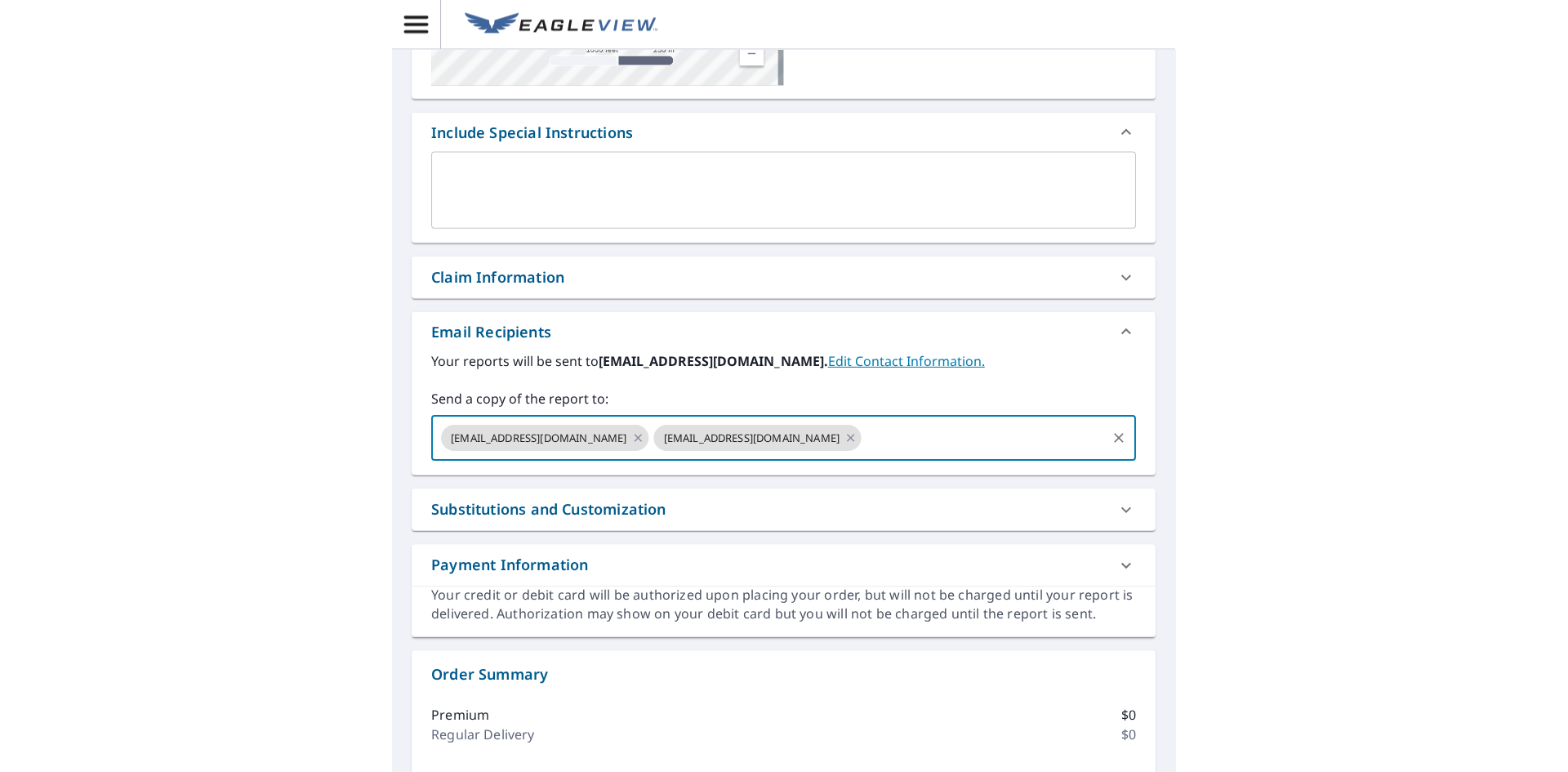
scroll to position [0, 0]
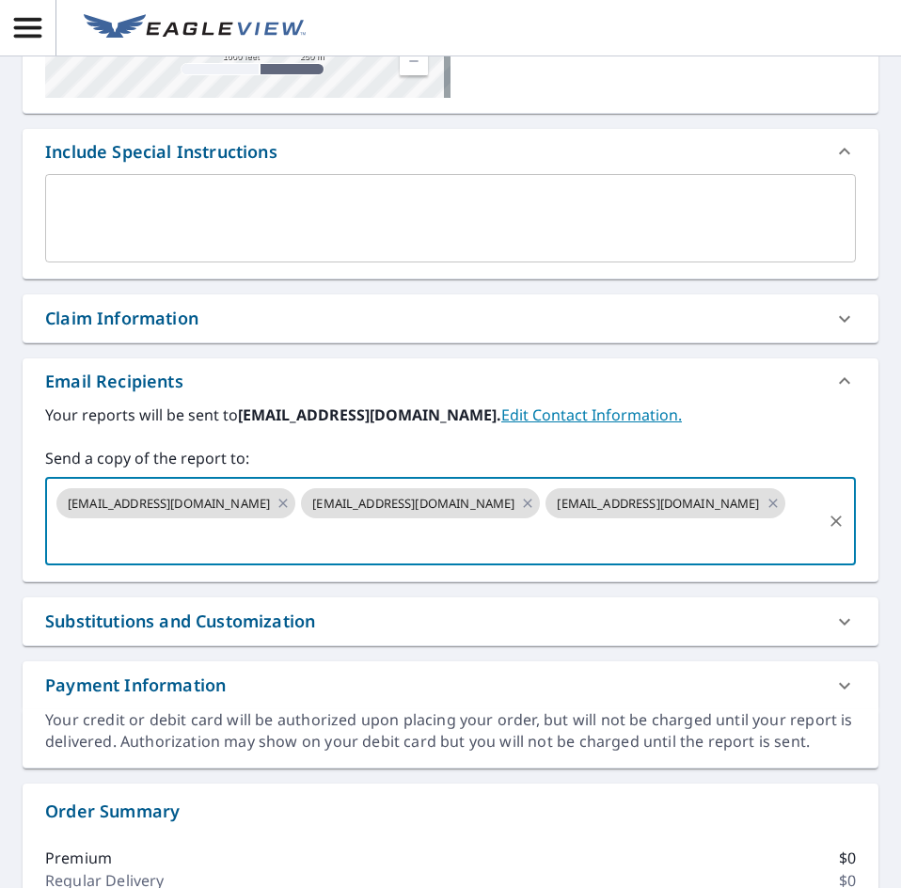
click at [381, 535] on input "text" at bounding box center [437, 539] width 766 height 36
paste input "[EMAIL_ADDRESS][DOMAIN_NAME]"
type input "[EMAIL_ADDRESS][DOMAIN_NAME]"
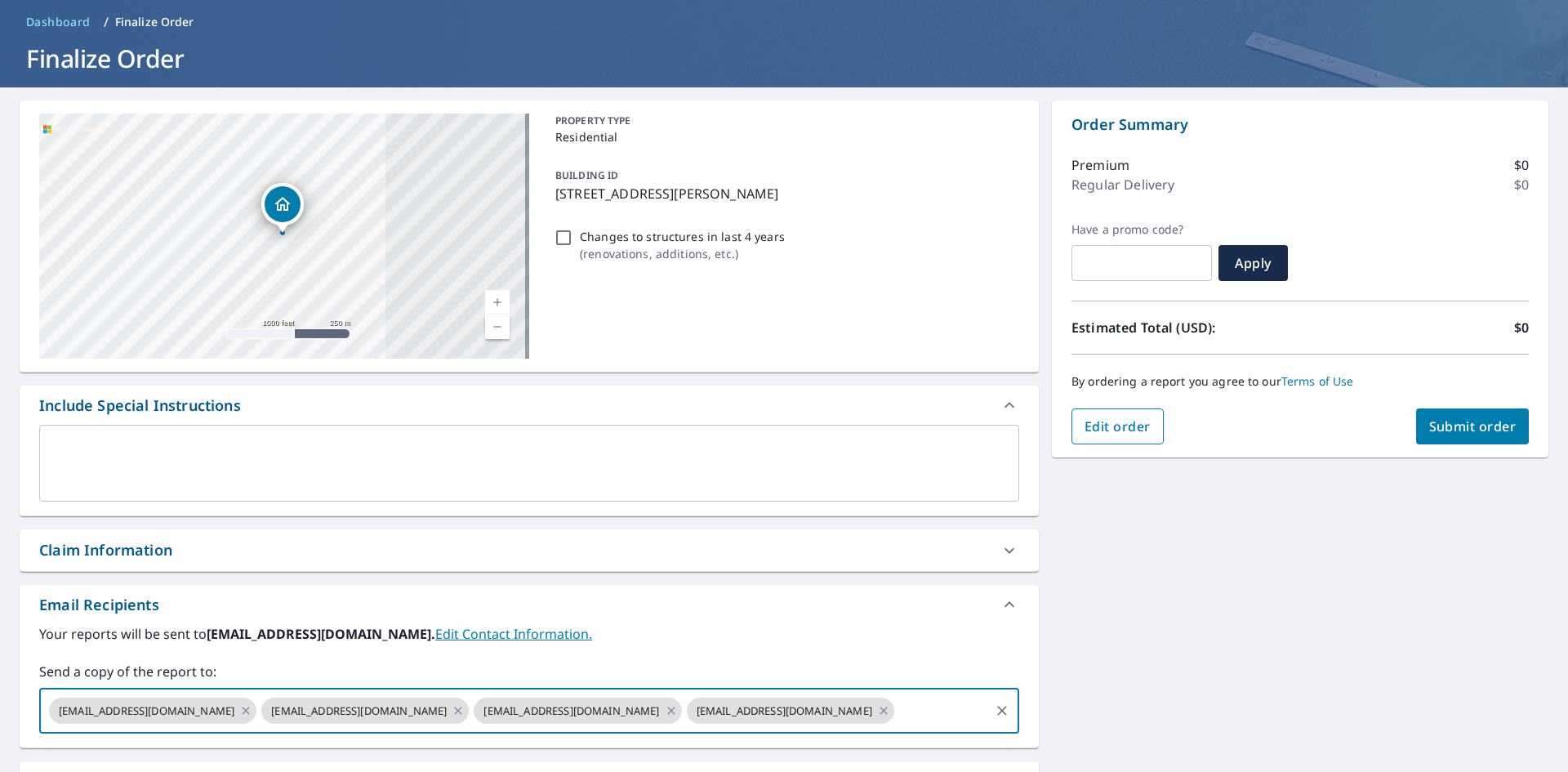
scroll to position [43, 0]
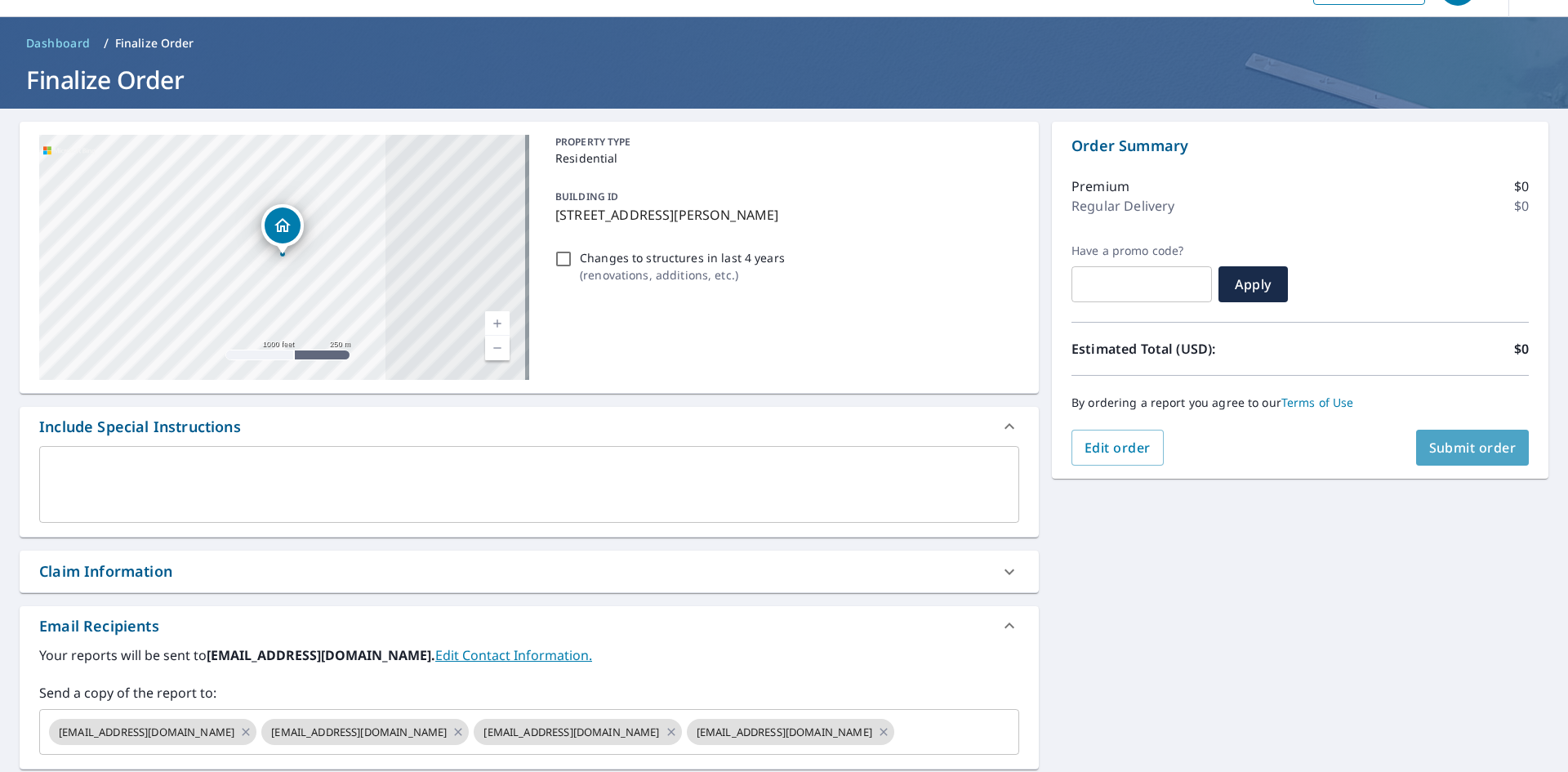
click at [1479, 453] on span "Submit order" at bounding box center [1472, 447] width 88 height 18
checkbox input "true"
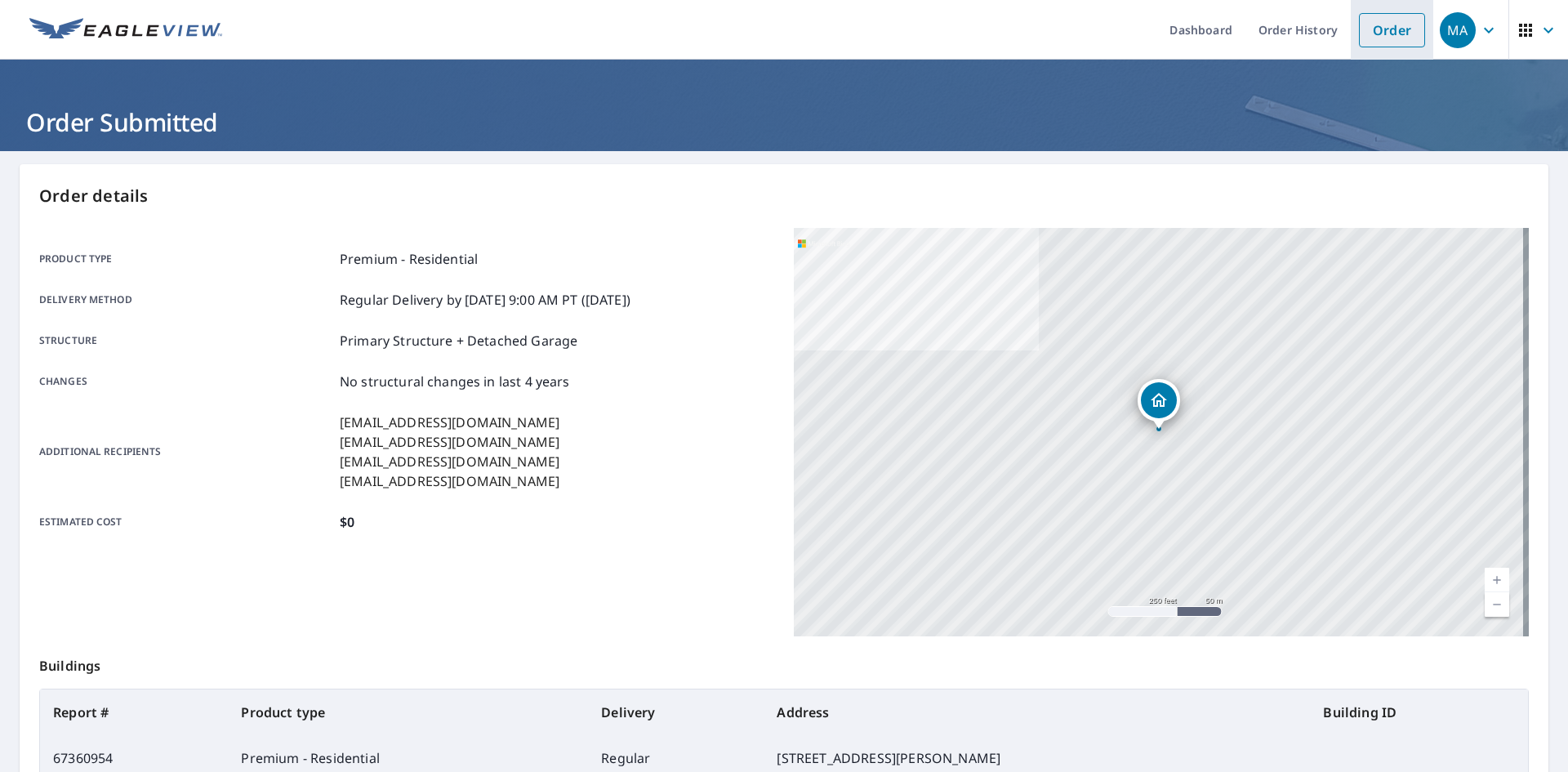
drag, startPoint x: 1369, startPoint y: 25, endPoint x: 1152, endPoint y: 48, distance: 218.2
click at [1368, 25] on link "Order" at bounding box center [1392, 30] width 66 height 35
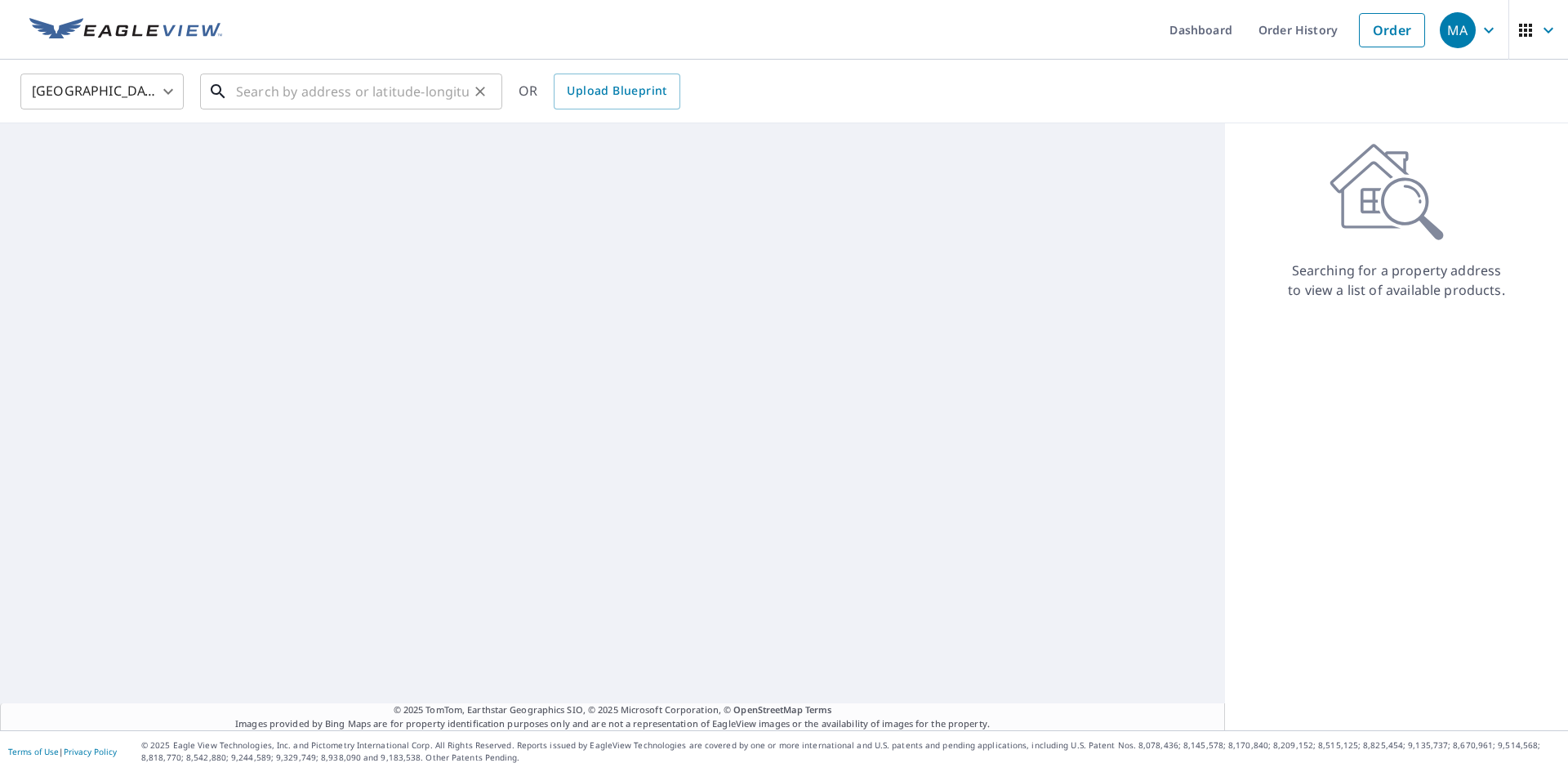
click at [438, 99] on input "text" at bounding box center [352, 91] width 233 height 46
paste input "[STREET_ADDRESS][PERSON_NAME]"
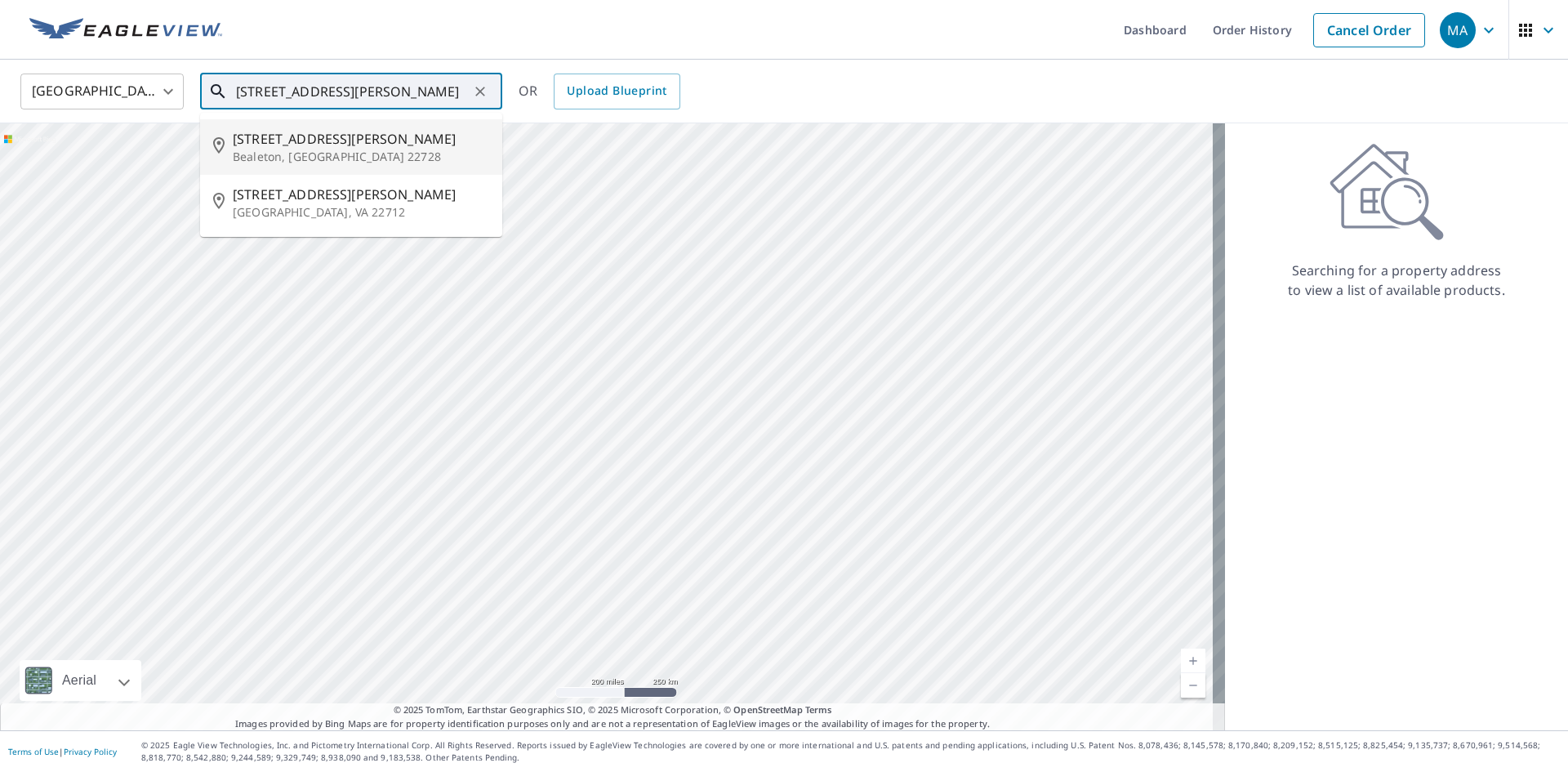
click at [386, 137] on span "[STREET_ADDRESS][PERSON_NAME]" at bounding box center [360, 139] width 256 height 20
type input "[STREET_ADDRESS][PERSON_NAME]"
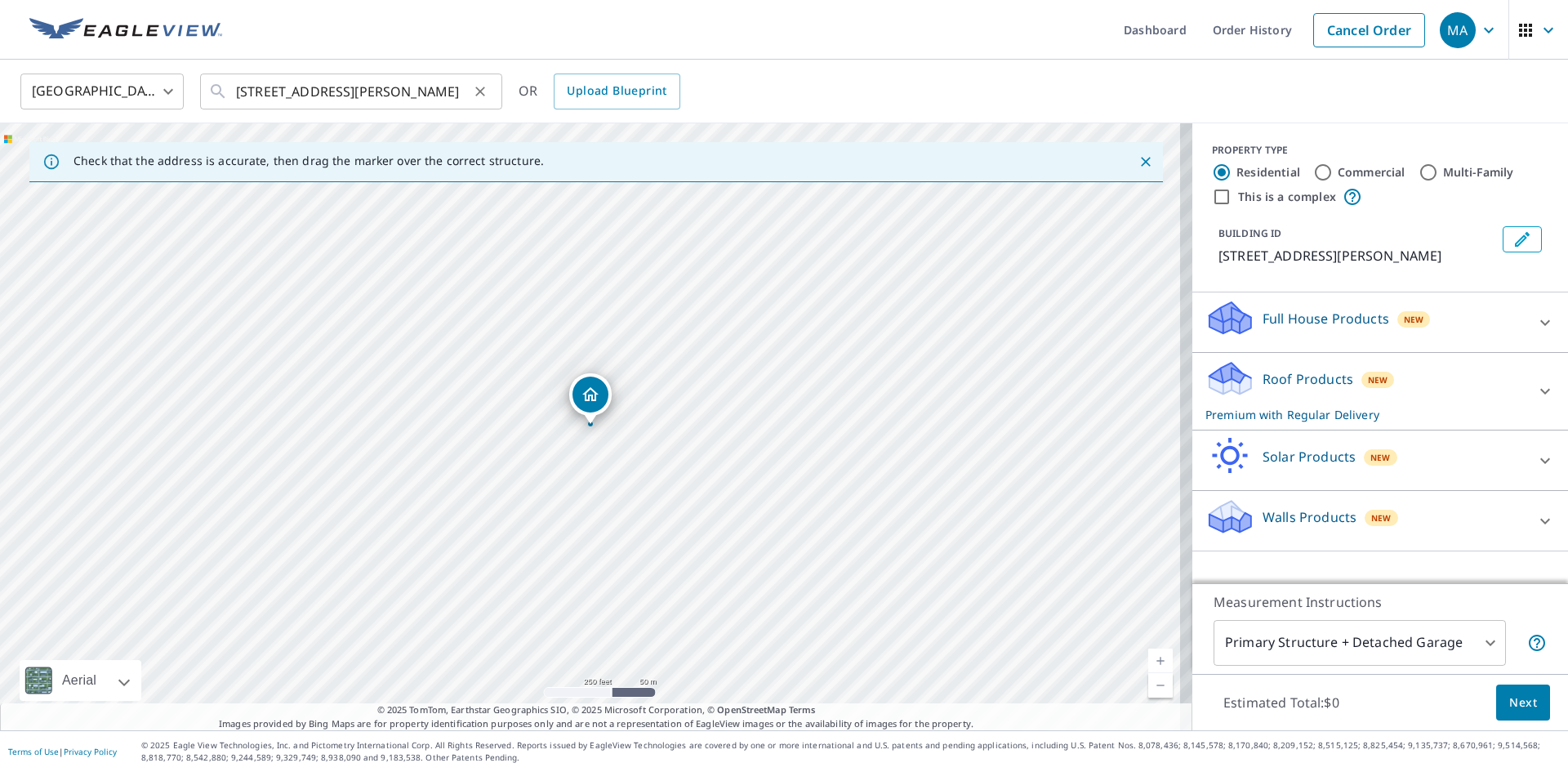
click at [481, 89] on icon "Clear" at bounding box center [480, 91] width 16 height 16
click at [397, 100] on input "text" at bounding box center [352, 91] width 233 height 46
paste input "[STREET_ADDRESS][PERSON_NAME]"
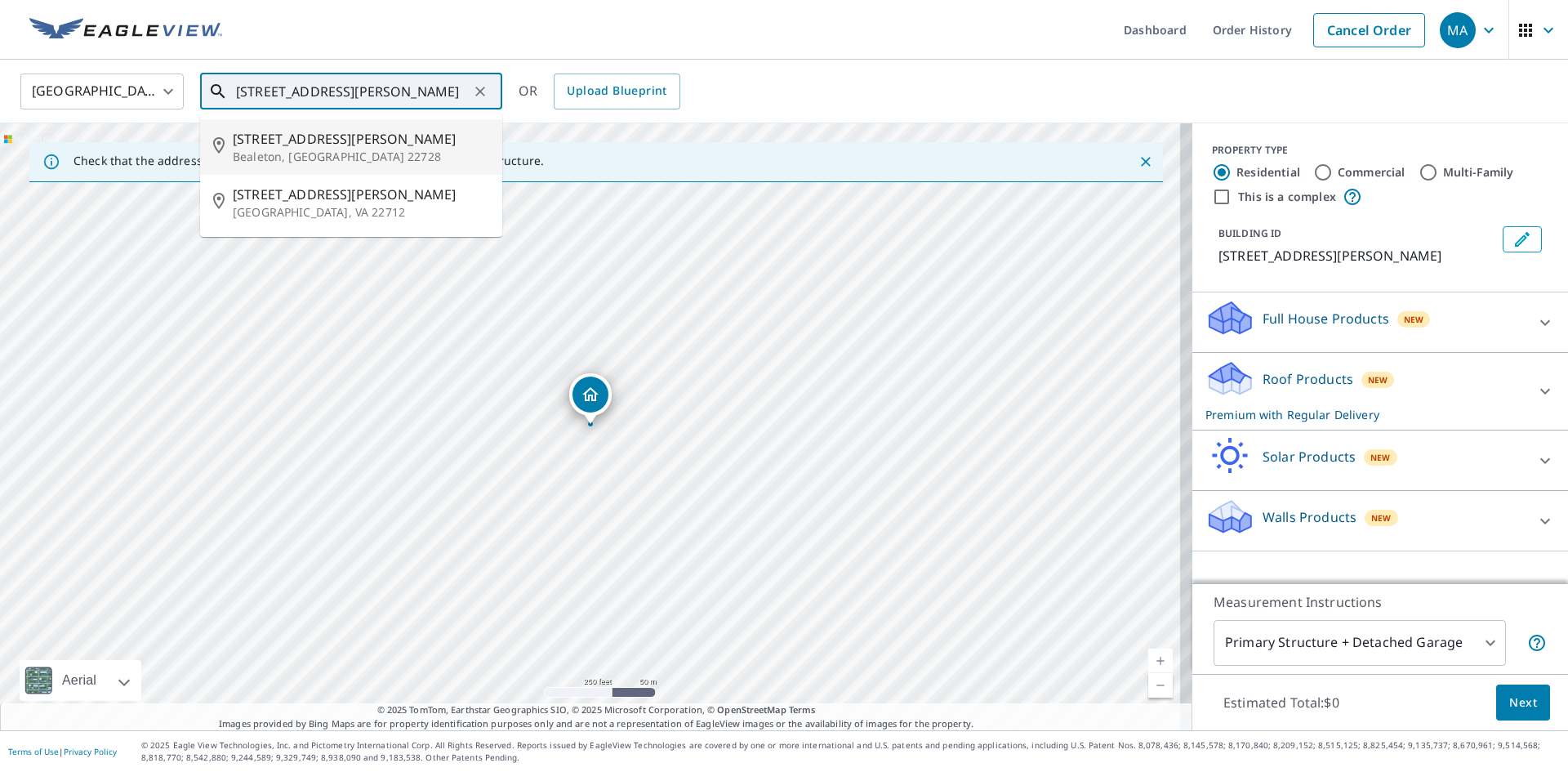
click at [366, 156] on p "Bealeton, [GEOGRAPHIC_DATA] 22728" at bounding box center [360, 156] width 256 height 16
type input "[STREET_ADDRESS][PERSON_NAME]"
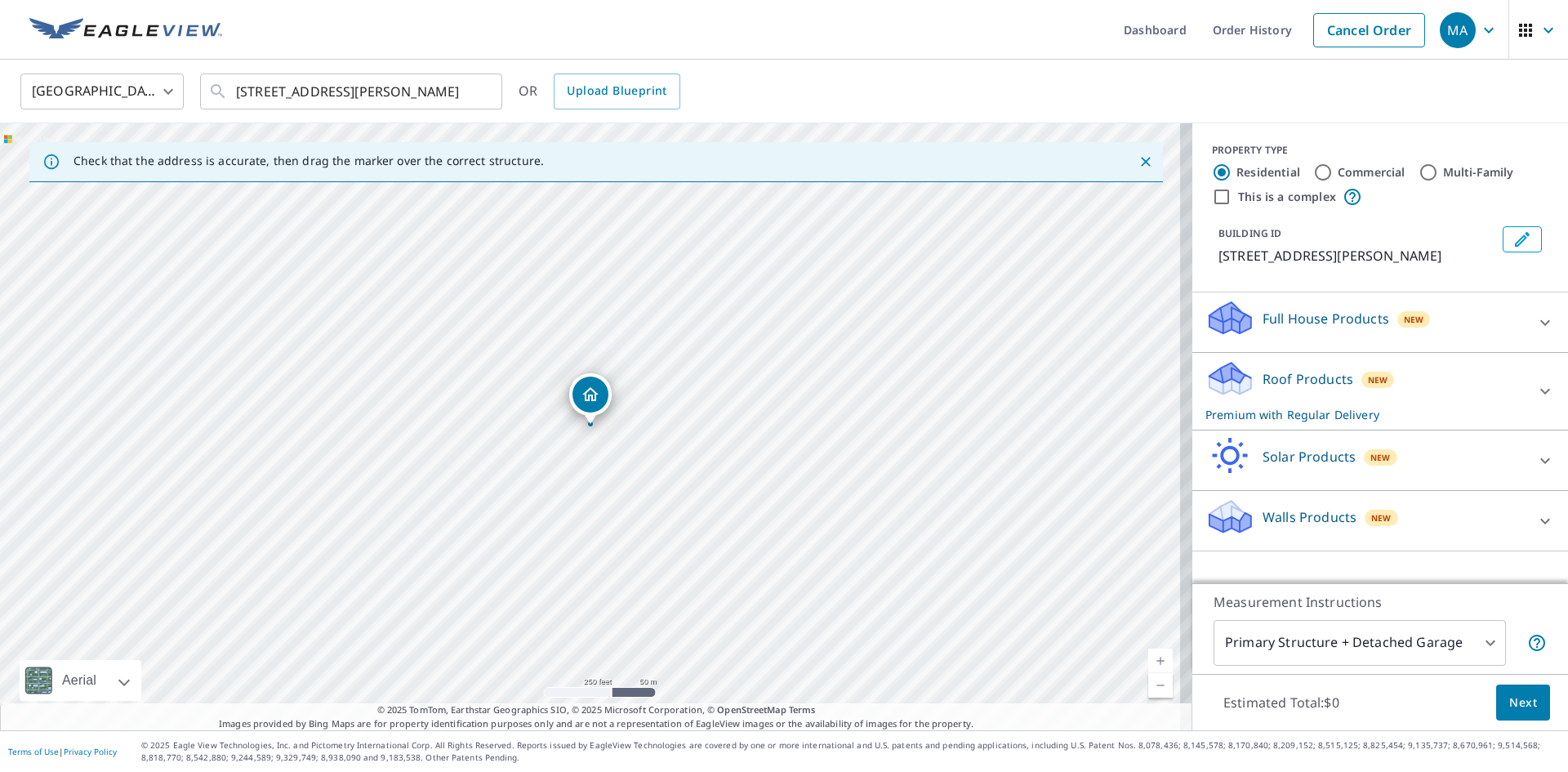
click at [1425, 392] on div "Roof Products New Premium with Regular Delivery" at bounding box center [1365, 391] width 320 height 63
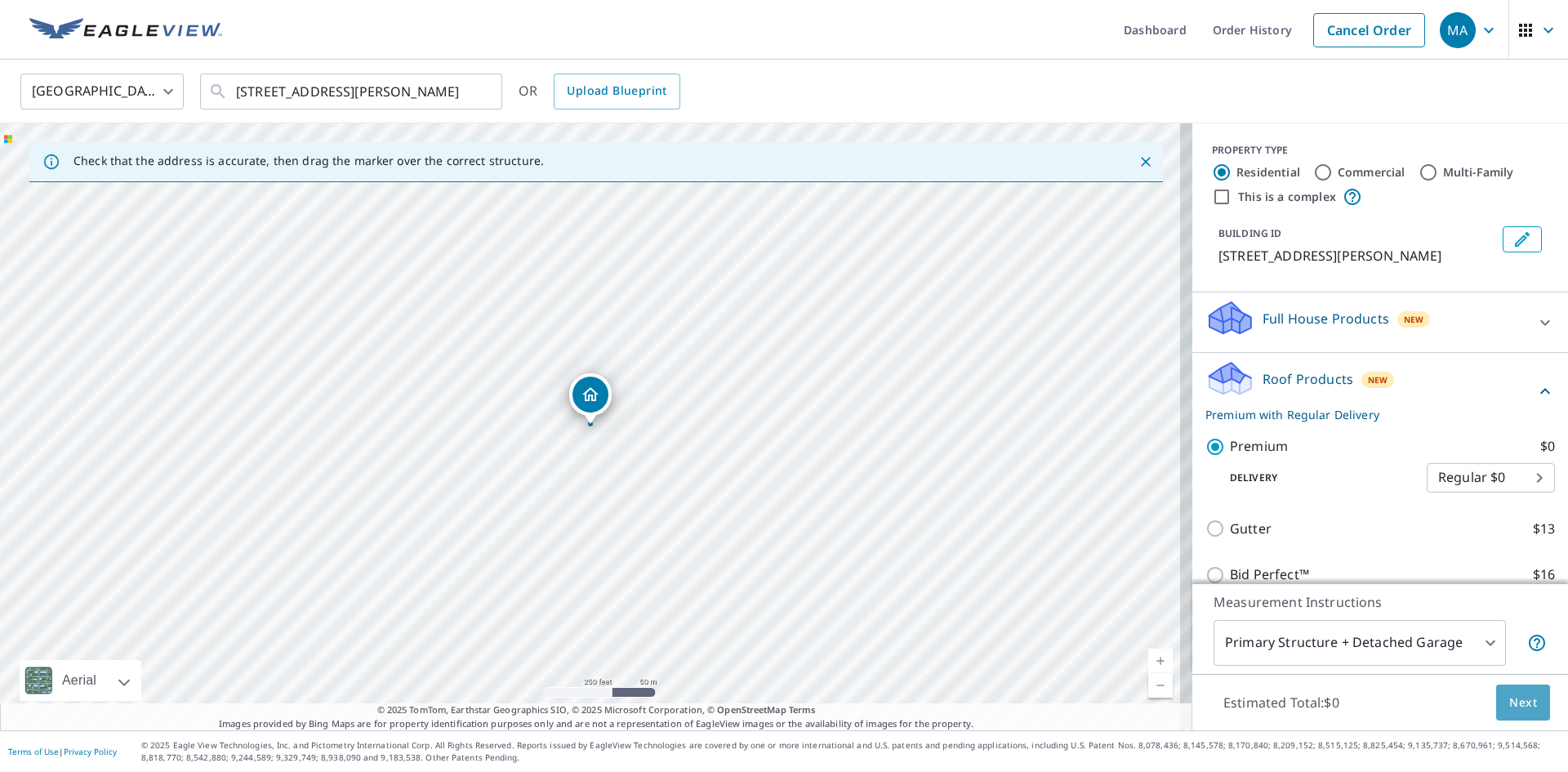
click at [1528, 710] on button "Next" at bounding box center [1523, 703] width 54 height 36
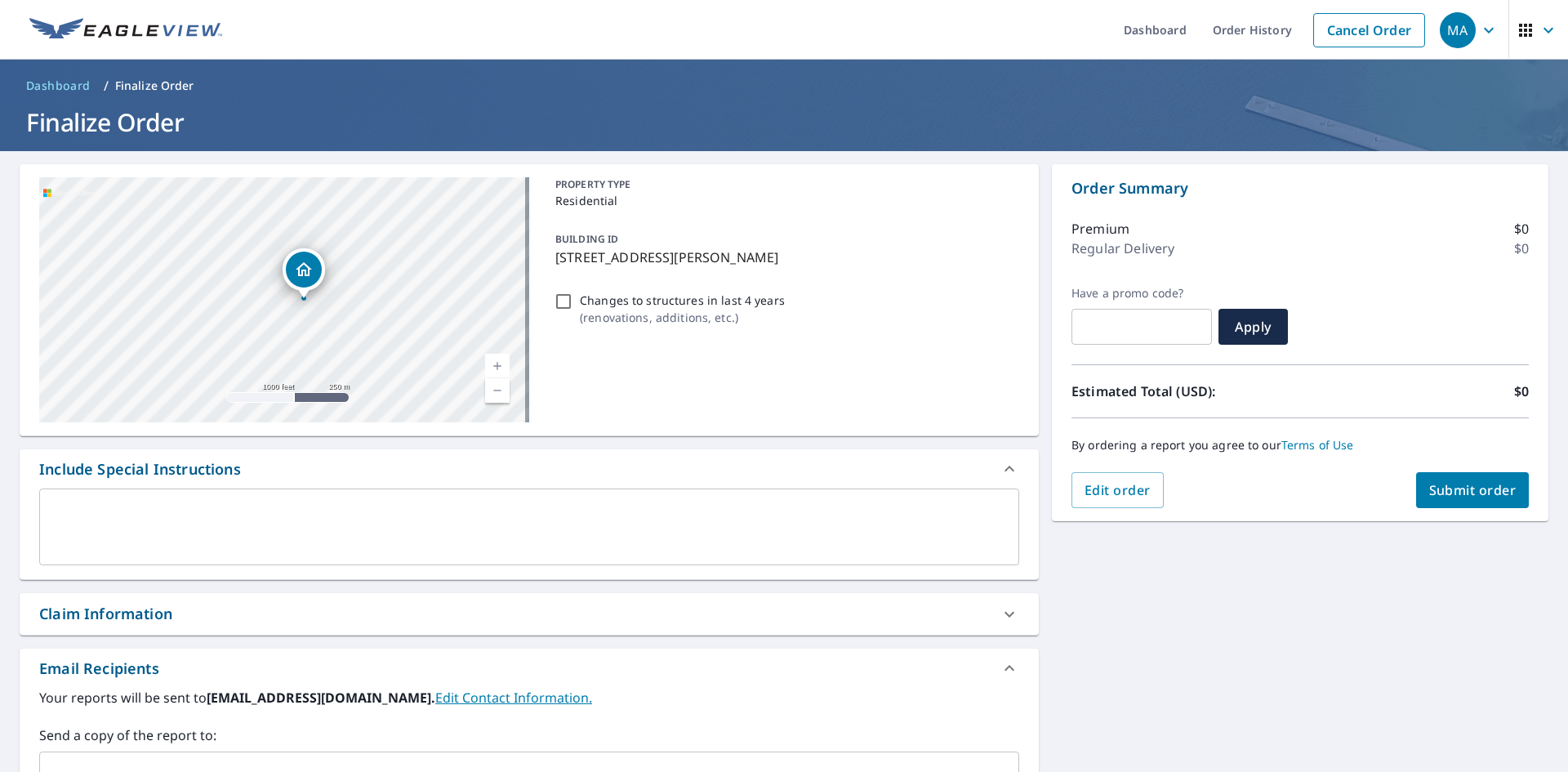
drag, startPoint x: 336, startPoint y: 214, endPoint x: 426, endPoint y: 366, distance: 176.6
click at [426, 366] on div "[STREET_ADDRESS][PERSON_NAME]" at bounding box center [284, 300] width 490 height 245
drag, startPoint x: 416, startPoint y: 325, endPoint x: 464, endPoint y: 353, distance: 55.6
click at [464, 353] on div "[STREET_ADDRESS][PERSON_NAME]" at bounding box center [284, 300] width 490 height 245
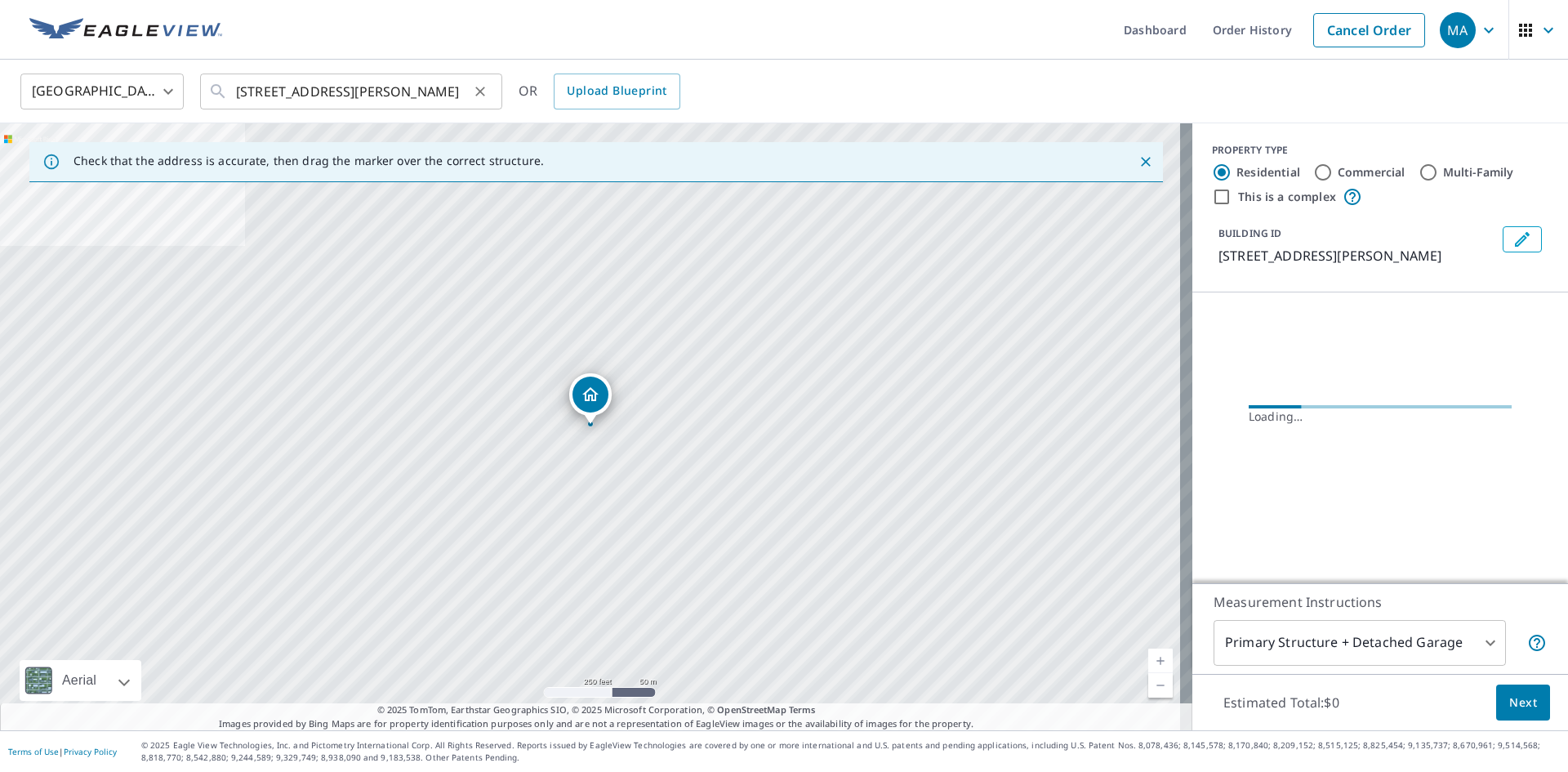
click at [474, 93] on icon "Clear" at bounding box center [480, 91] width 16 height 16
click at [441, 95] on input "text" at bounding box center [352, 91] width 233 height 46
paste input "[STREET_ADDRESS][PERSON_NAME]"
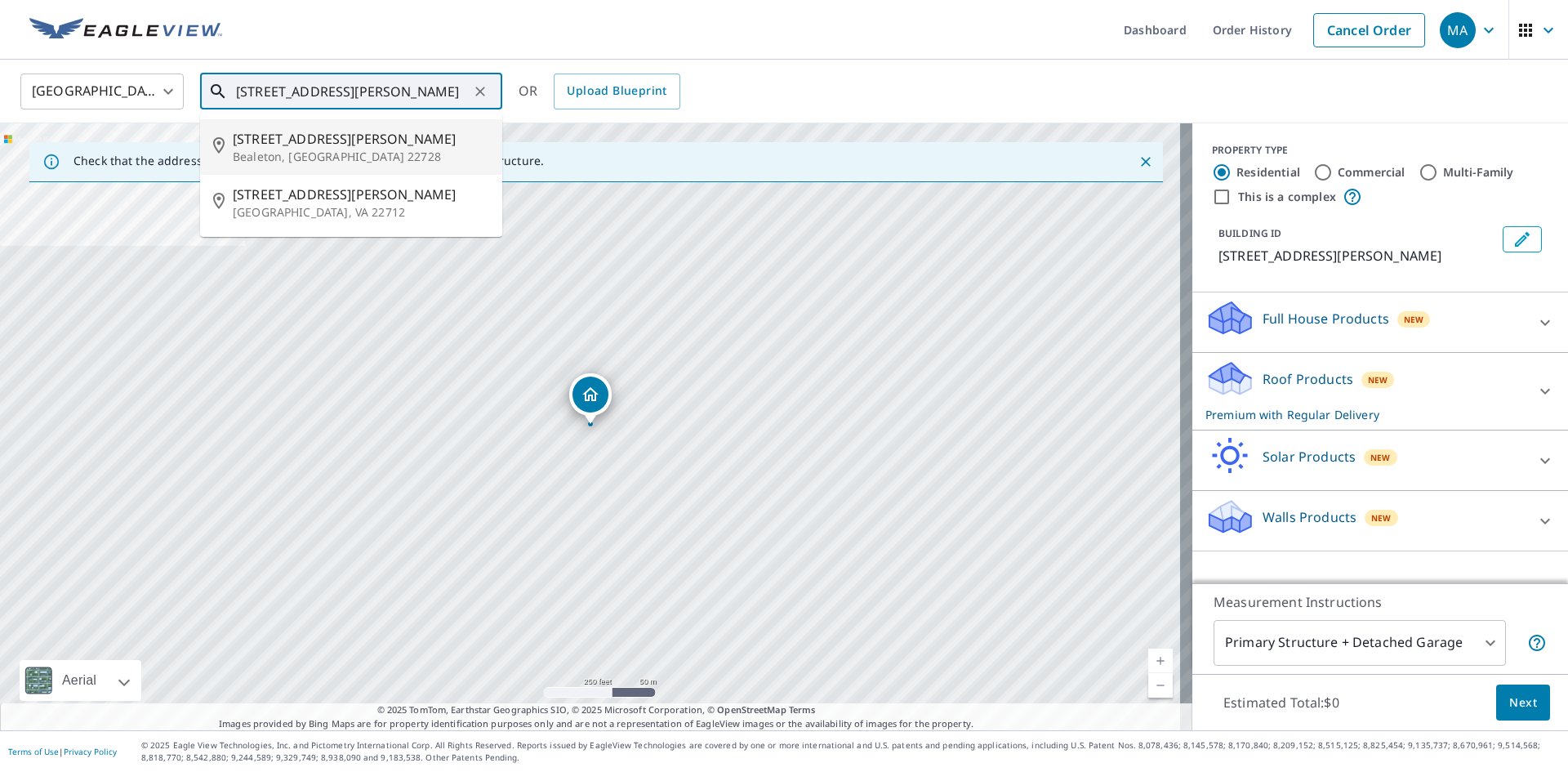
type input "[STREET_ADDRESS][PERSON_NAME]"
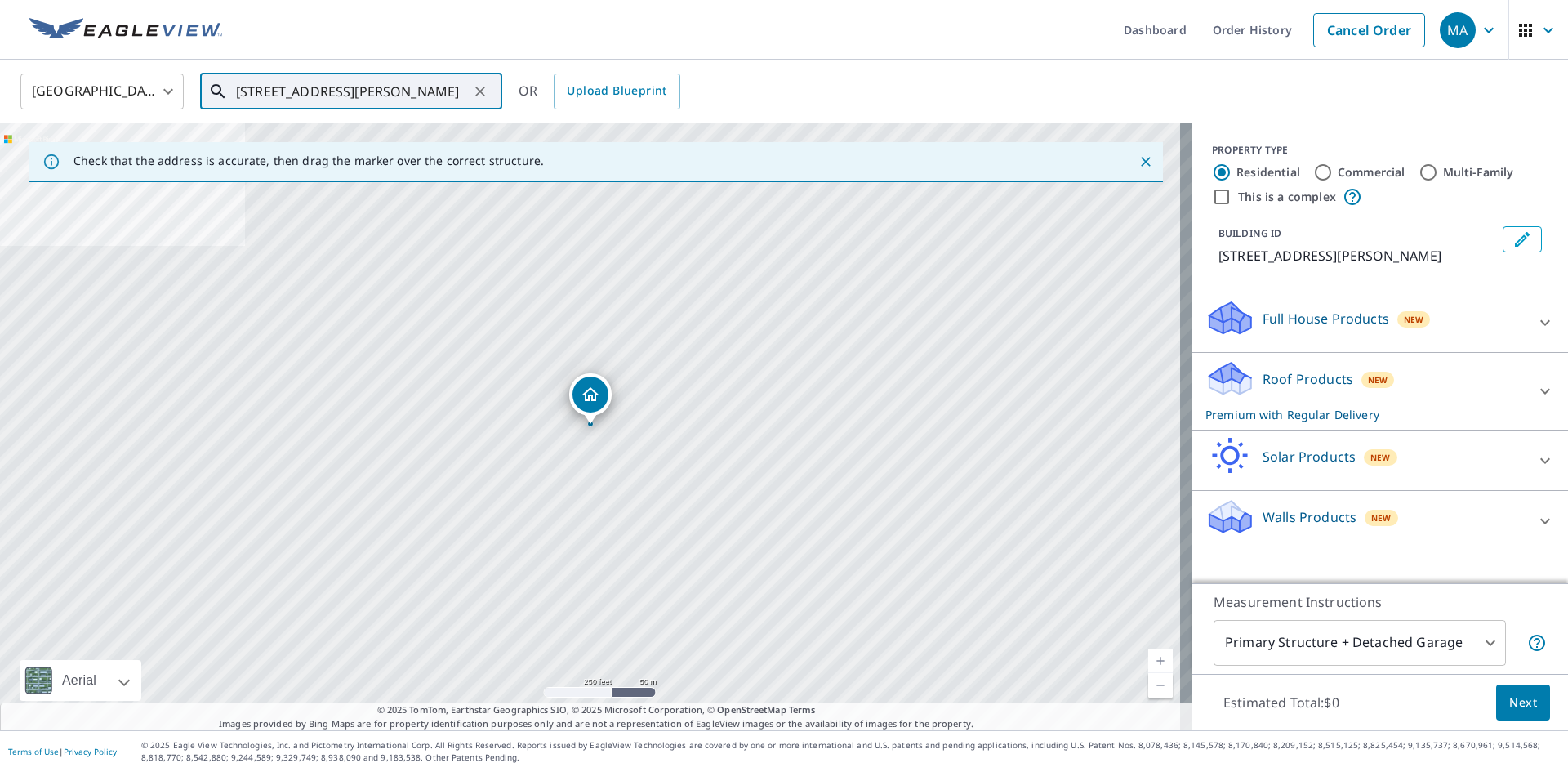
click at [476, 89] on icon "Clear" at bounding box center [480, 91] width 16 height 16
click at [435, 95] on input "text" at bounding box center [352, 91] width 233 height 46
paste input "[STREET_ADDRESS][PERSON_NAME]"
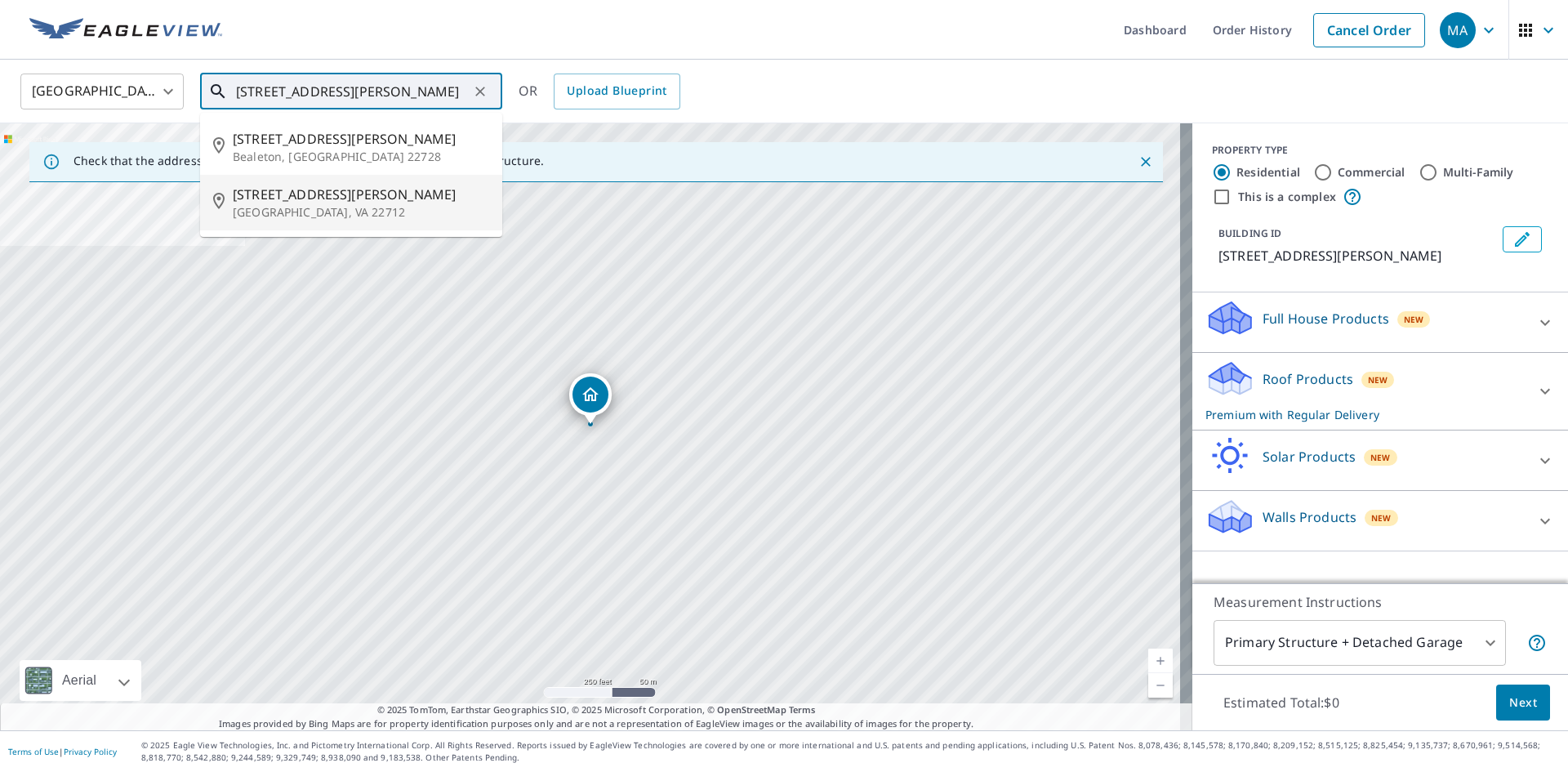
click at [380, 205] on p "[GEOGRAPHIC_DATA], VA 22712" at bounding box center [360, 212] width 256 height 16
type input "[STREET_ADDRESS][PERSON_NAME]"
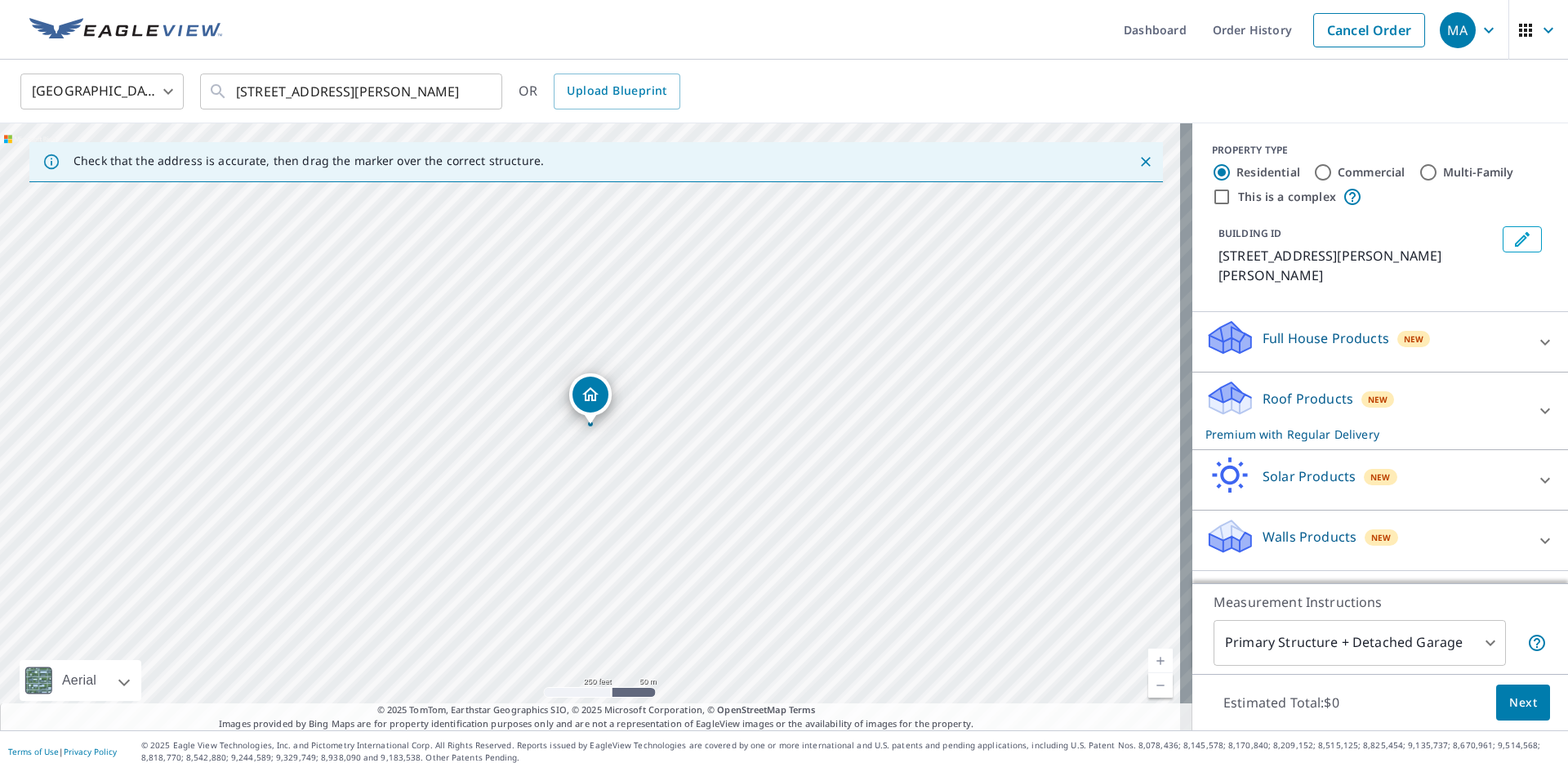
click at [1413, 387] on div "Roof Products New Premium with Regular Delivery" at bounding box center [1365, 410] width 320 height 63
click at [1514, 701] on span "Next" at bounding box center [1523, 703] width 28 height 21
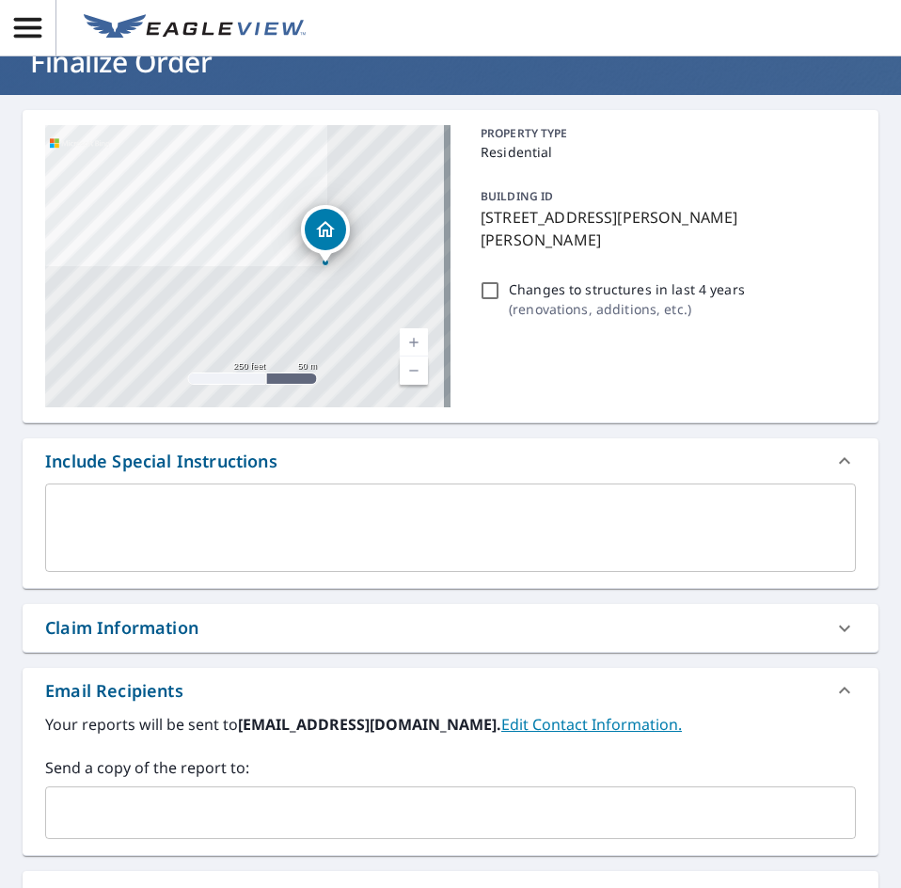
scroll to position [282, 0]
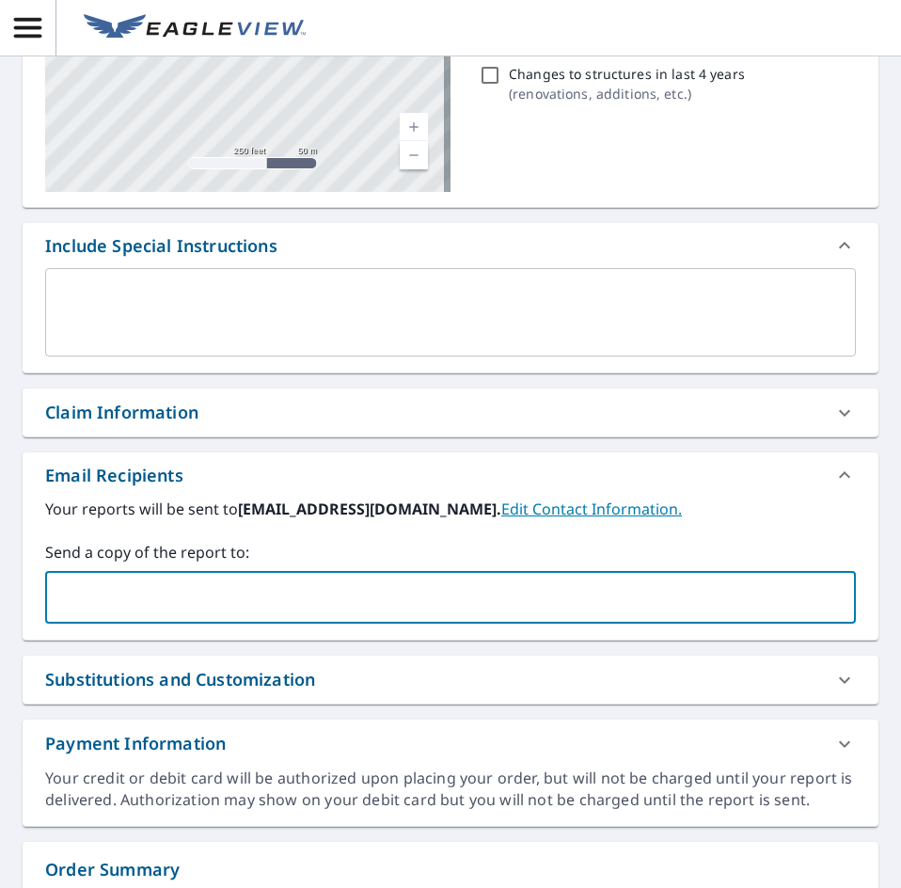
click at [135, 603] on input "text" at bounding box center [437, 597] width 766 height 36
paste input "[EMAIL_ADDRESS][DOMAIN_NAME]"
type input "[EMAIL_ADDRESS][DOMAIN_NAME]"
checkbox input "true"
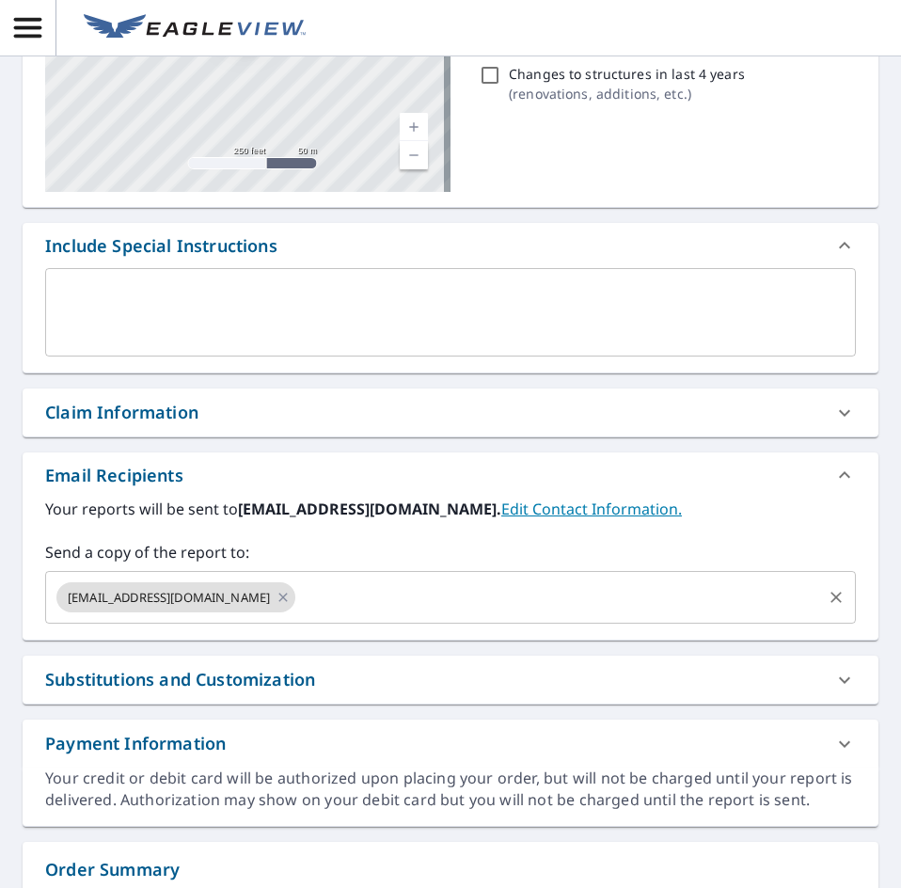
click at [384, 606] on input "text" at bounding box center [558, 597] width 521 height 36
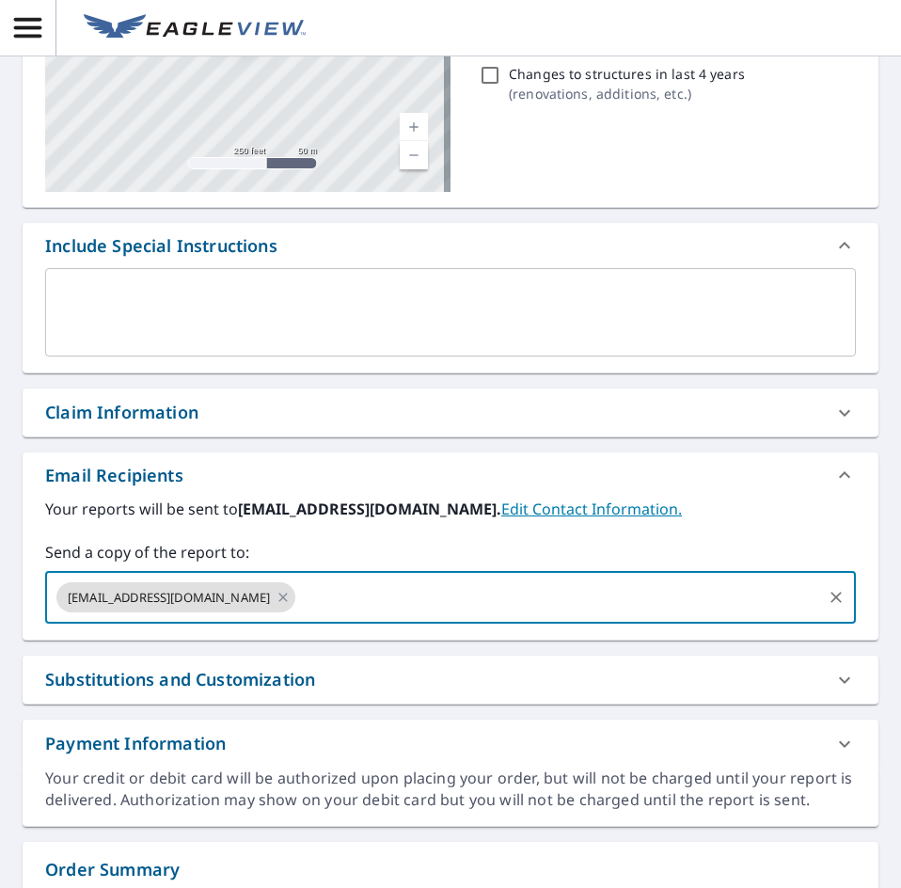
paste input "[EMAIL_ADDRESS][DOMAIN_NAME]"
type input "[EMAIL_ADDRESS][DOMAIN_NAME]"
checkbox input "true"
click at [640, 594] on input "text" at bounding box center [681, 597] width 277 height 36
paste input "[EMAIL_ADDRESS][DOMAIN_NAME]"
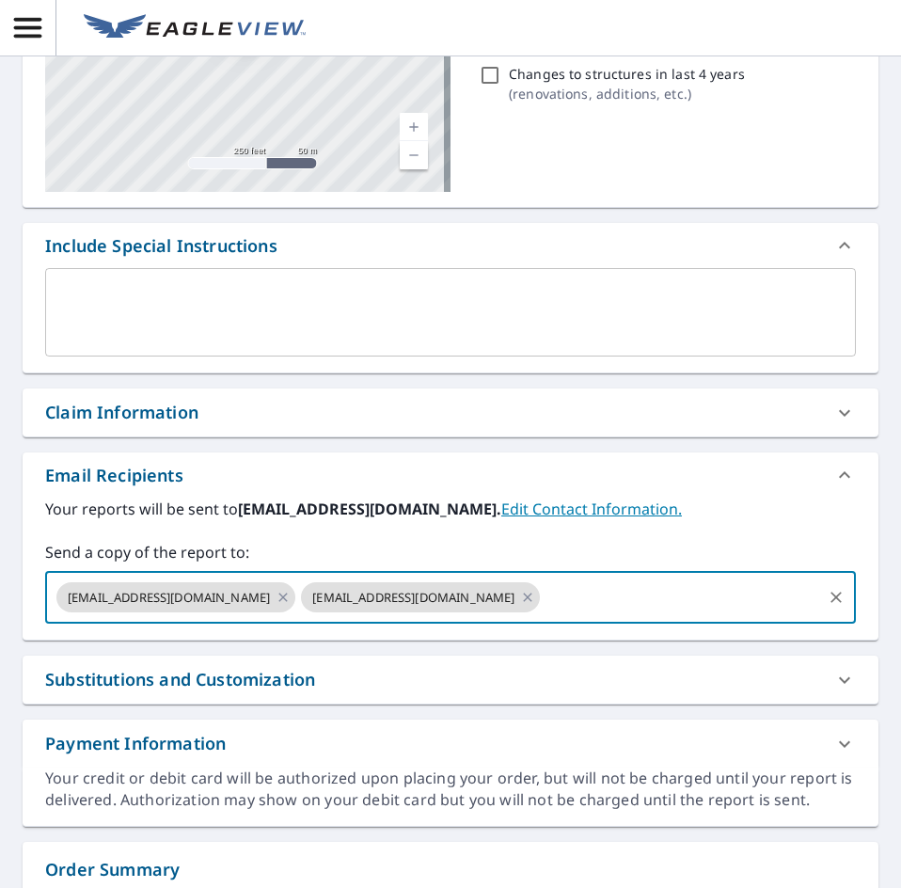
type input "[EMAIL_ADDRESS][DOMAIN_NAME]"
checkbox input "true"
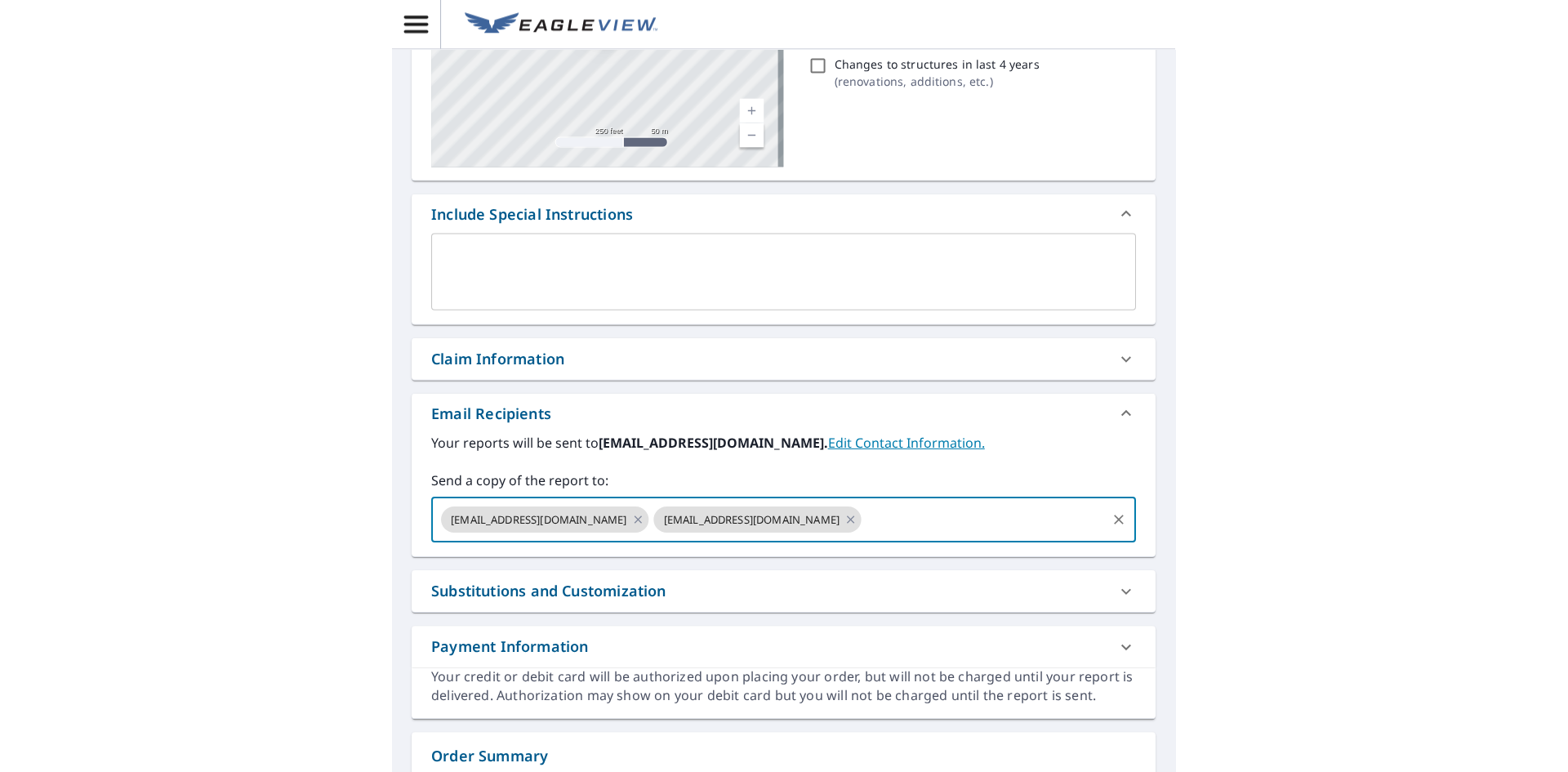
scroll to position [0, 0]
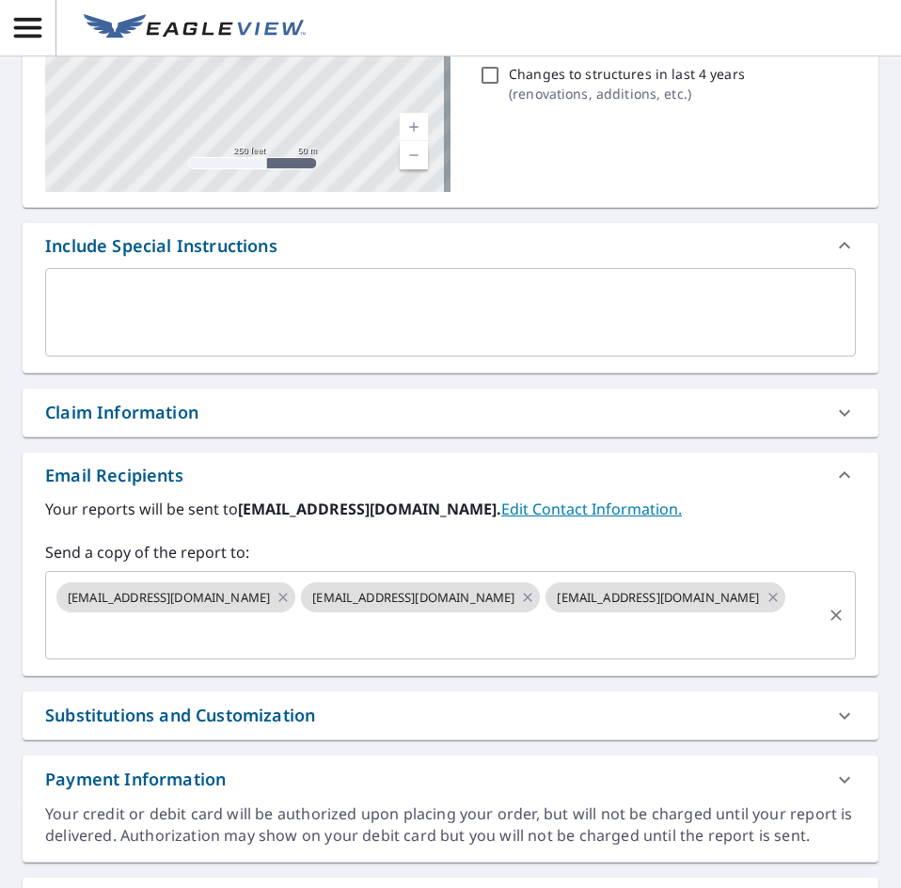
click at [385, 631] on input "text" at bounding box center [437, 633] width 766 height 36
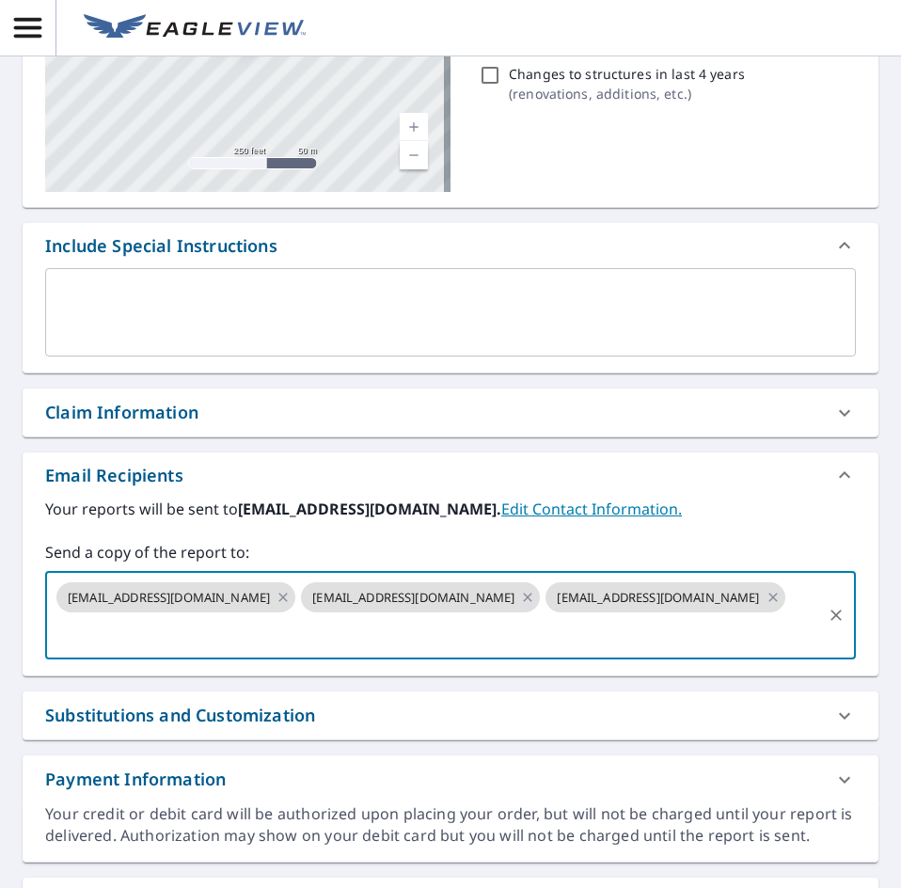
paste input "[EMAIL_ADDRESS][DOMAIN_NAME]"
type input "[EMAIL_ADDRESS][DOMAIN_NAME]"
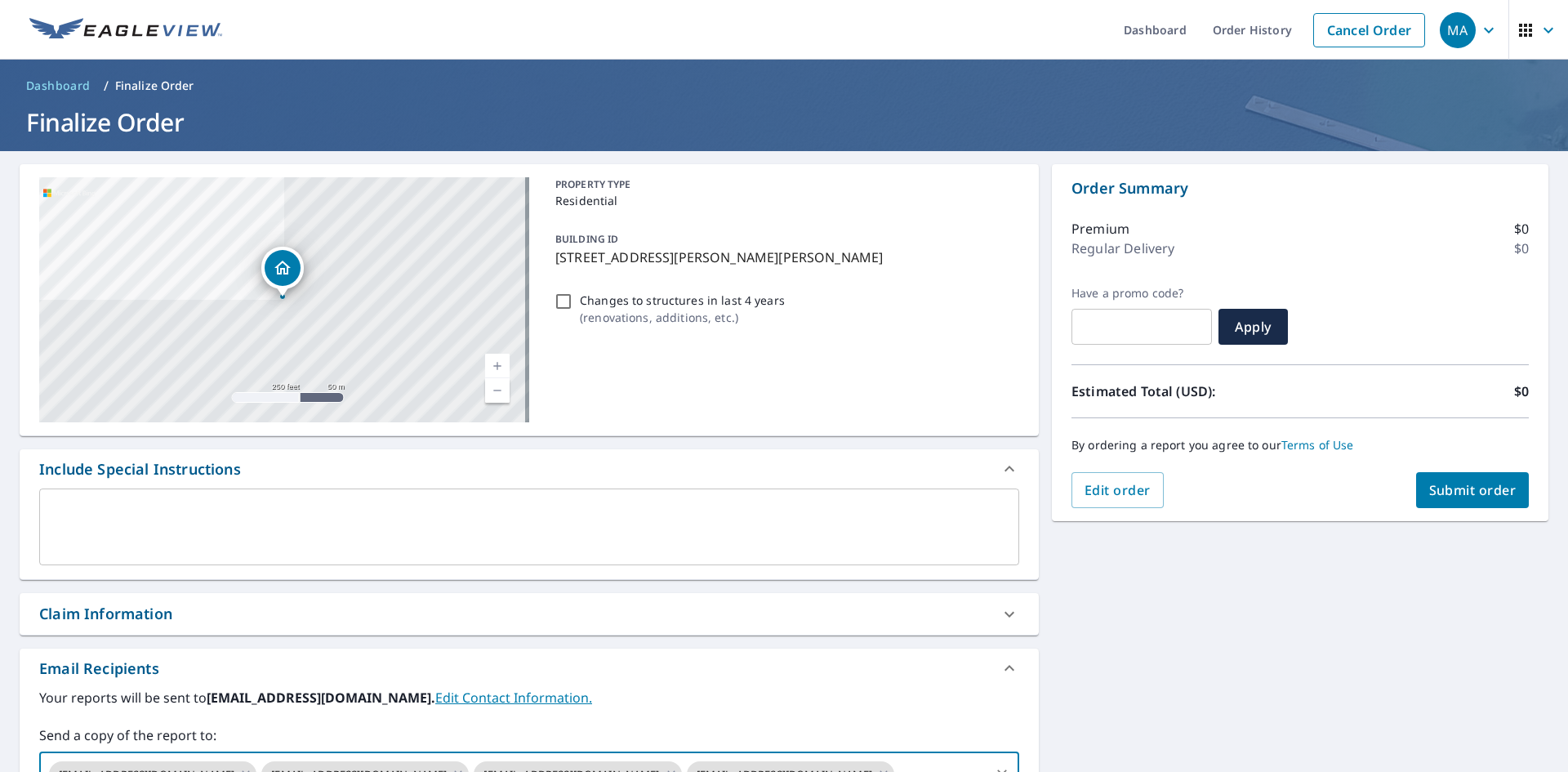
click at [1459, 489] on span "Submit order" at bounding box center [1472, 490] width 88 height 18
checkbox input "true"
